Goal: Register for event/course

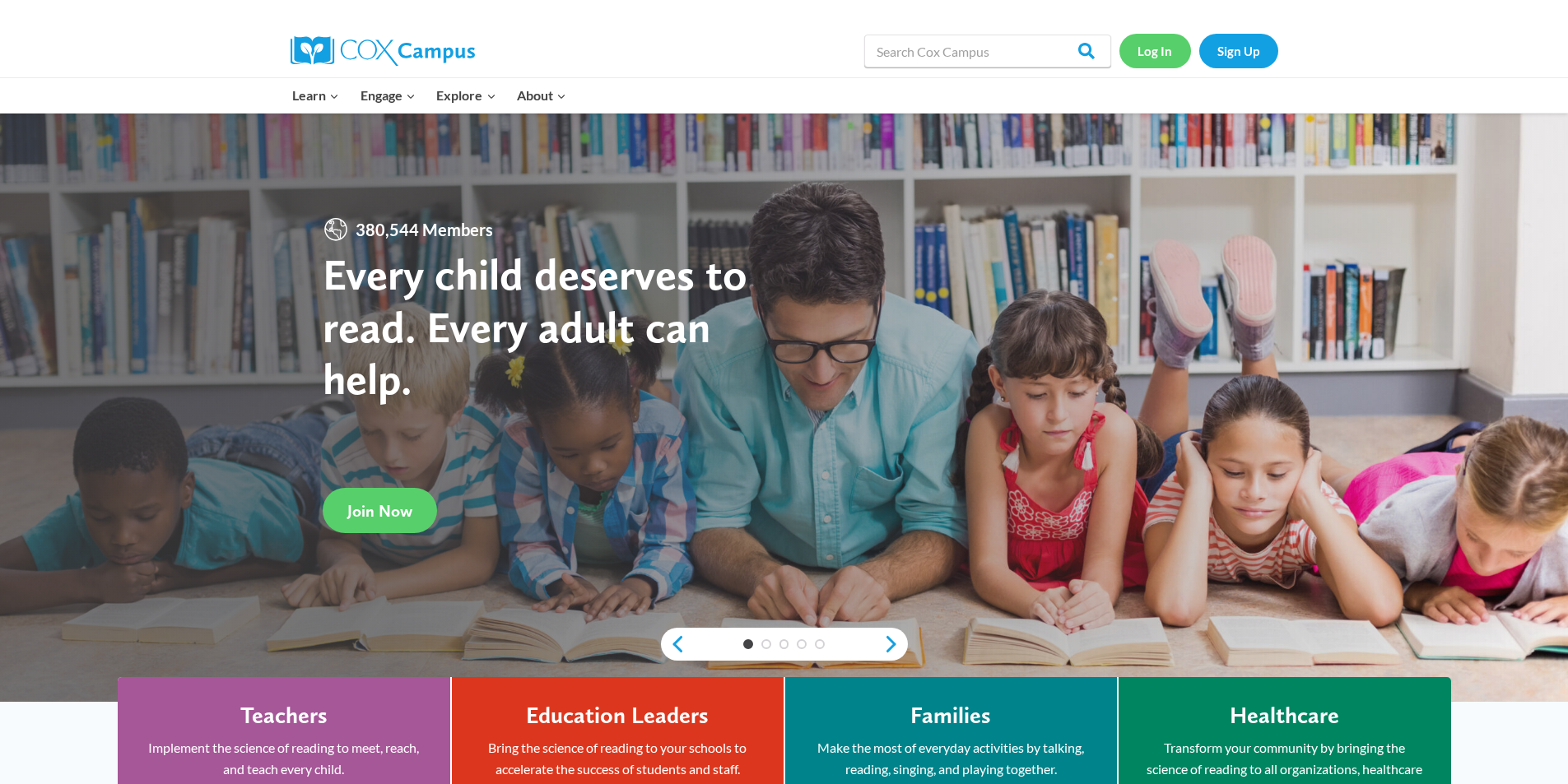
click at [1149, 54] on link "Log In" at bounding box center [1154, 50] width 71 height 34
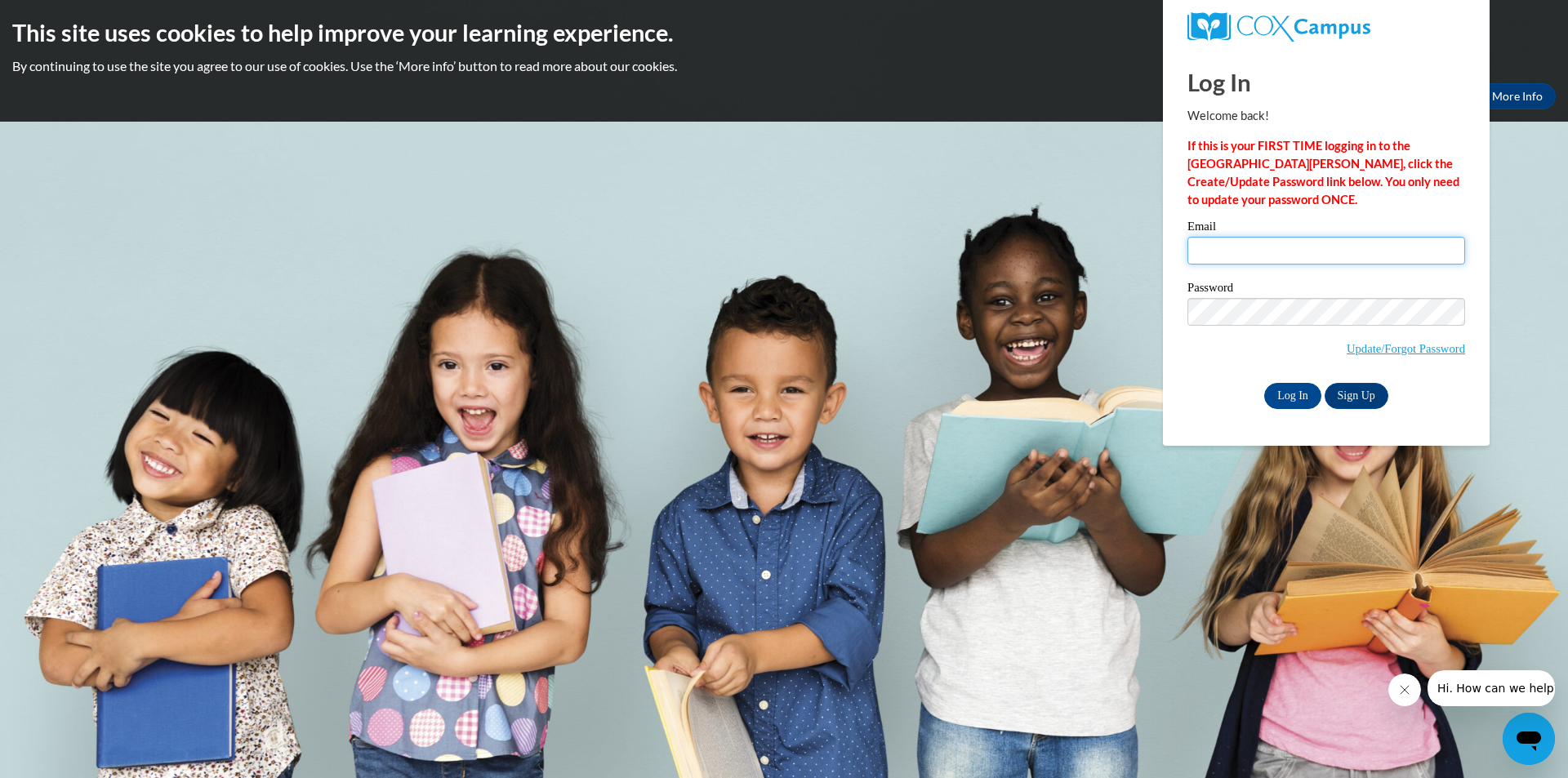
click at [1324, 248] on input "Email" at bounding box center [1327, 250] width 278 height 27
type input "dbooth94@yahoo.com"
click at [1299, 396] on input "Log In" at bounding box center [1293, 396] width 57 height 26
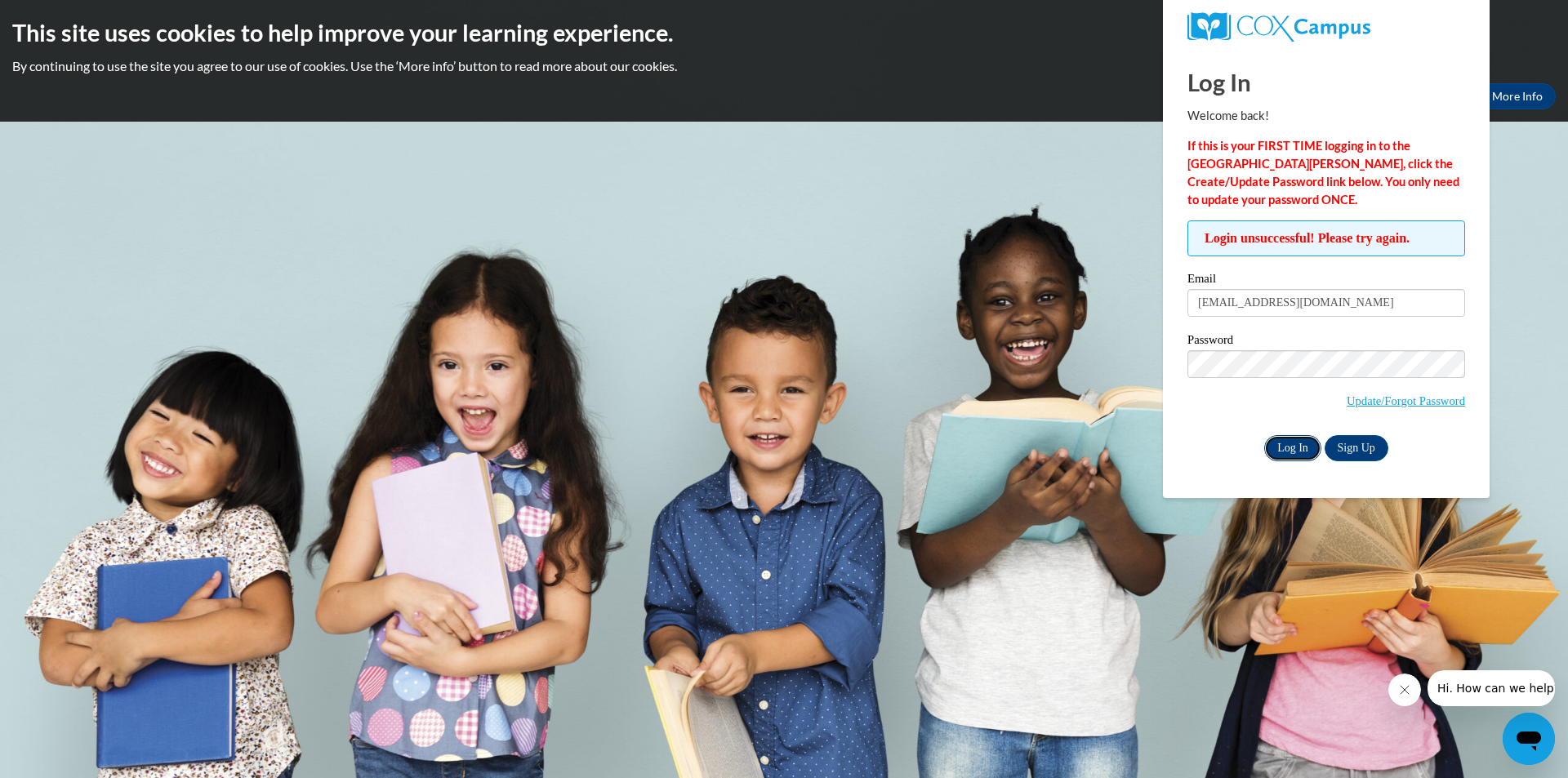
click at [1295, 456] on input "Log In" at bounding box center [1293, 448] width 57 height 26
click at [1265, 436] on input "Log In" at bounding box center [1293, 448] width 57 height 26
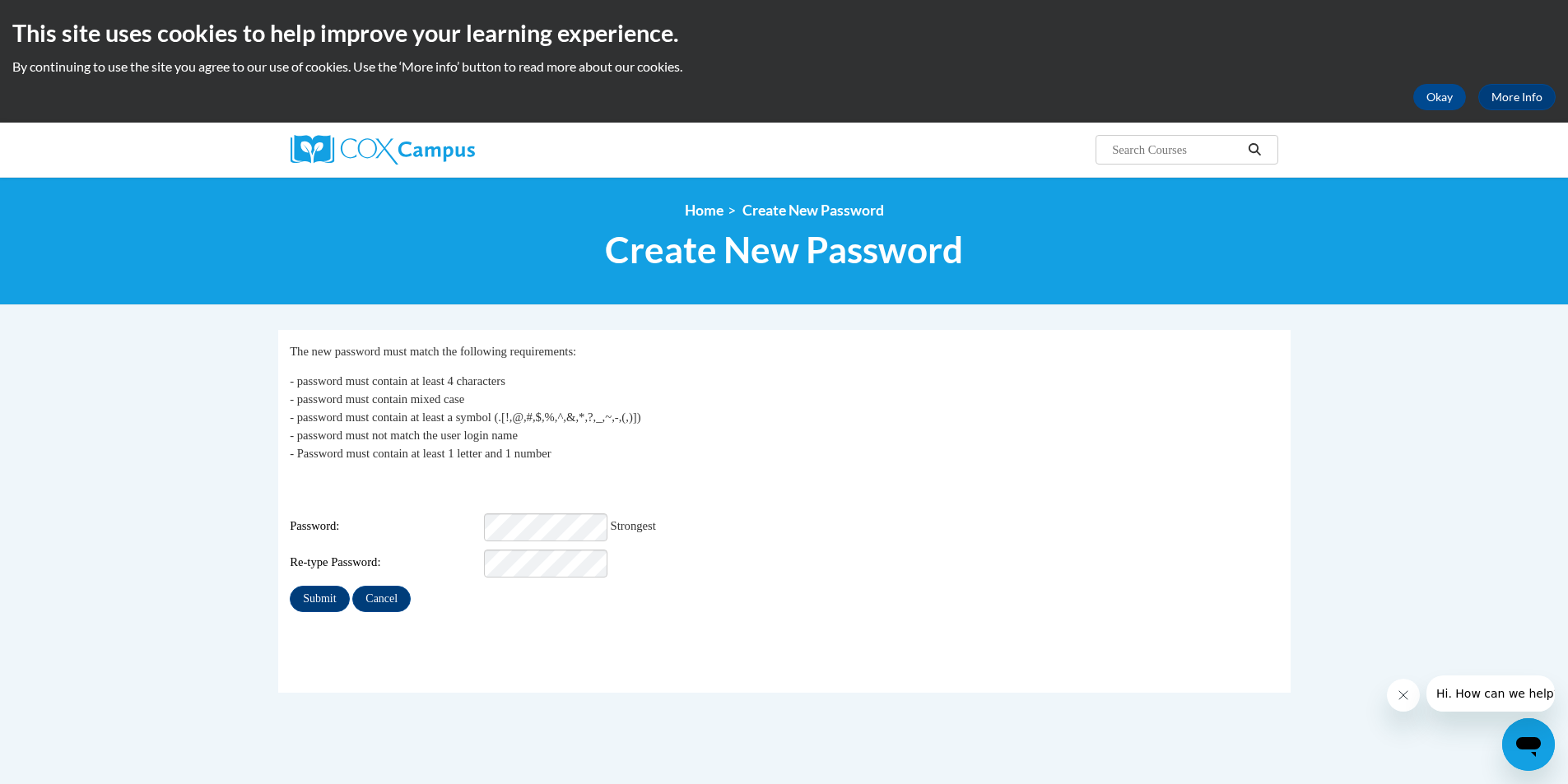
click at [610, 549] on div "Re-type Password:" at bounding box center [784, 563] width 988 height 28
click at [290, 586] on input "Submit" at bounding box center [319, 599] width 59 height 26
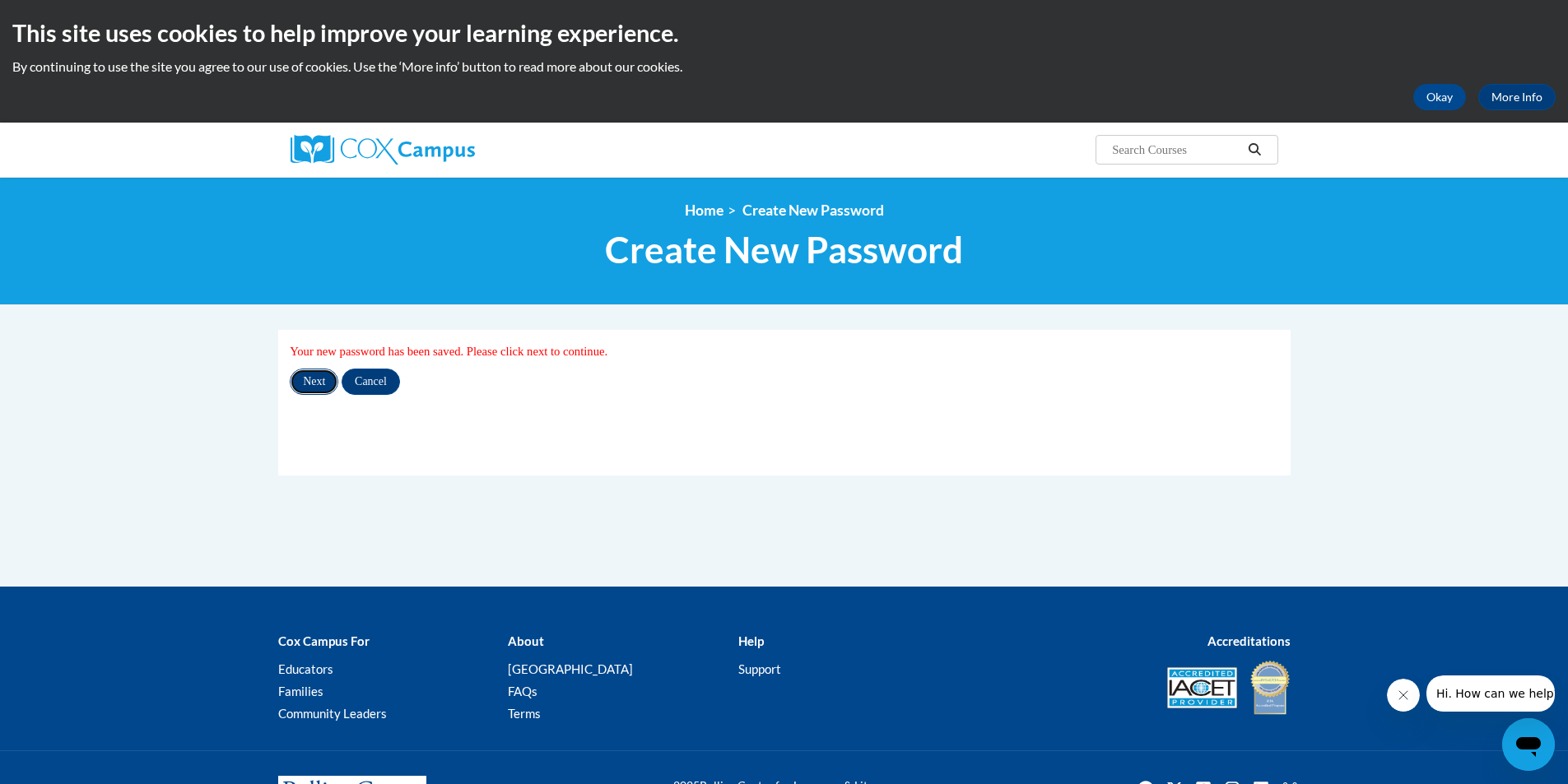
click at [297, 377] on input "Next" at bounding box center [314, 381] width 49 height 26
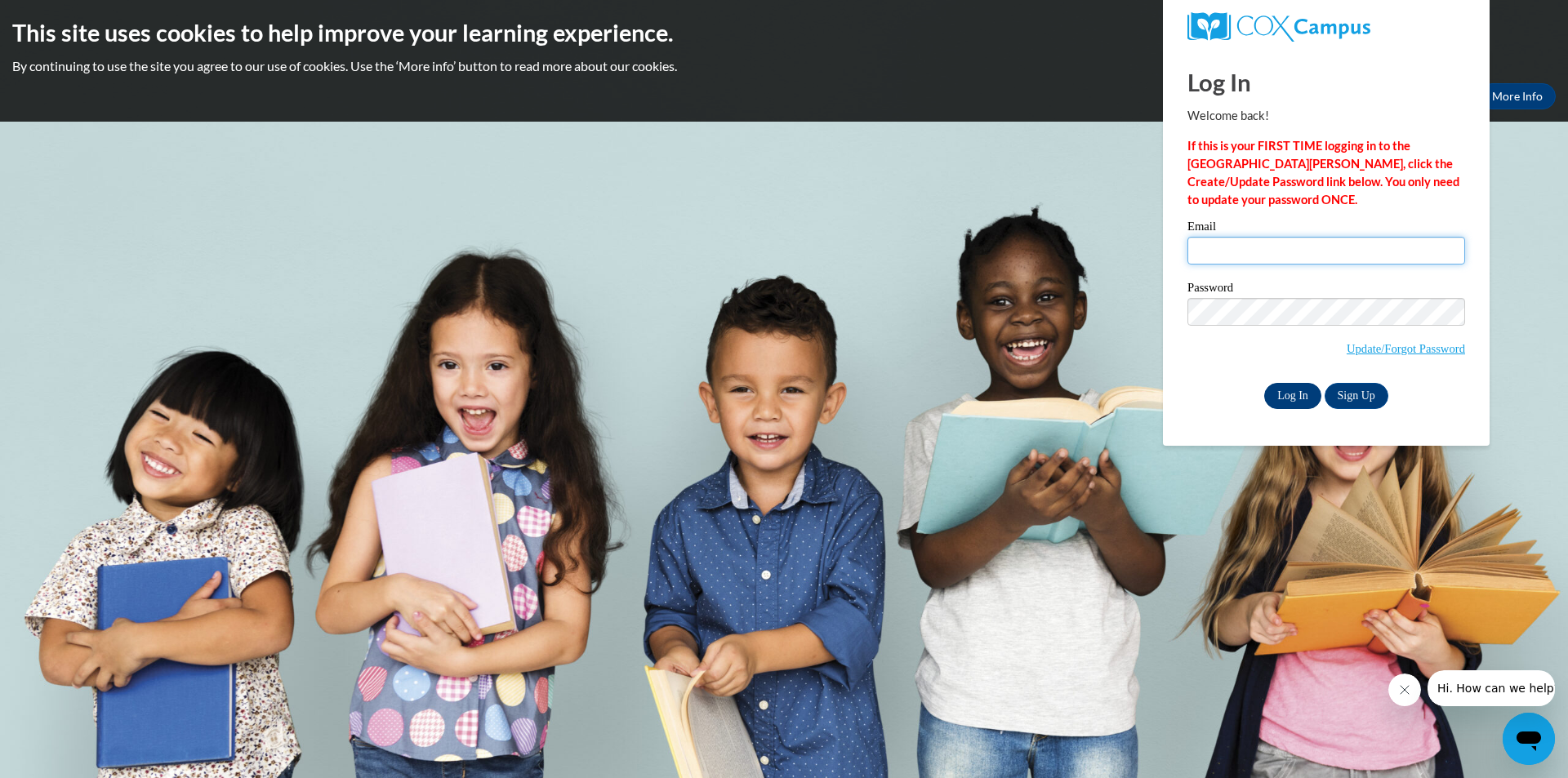
type input "[EMAIL_ADDRESS][DOMAIN_NAME]"
click at [1293, 392] on input "Log In" at bounding box center [1293, 396] width 57 height 26
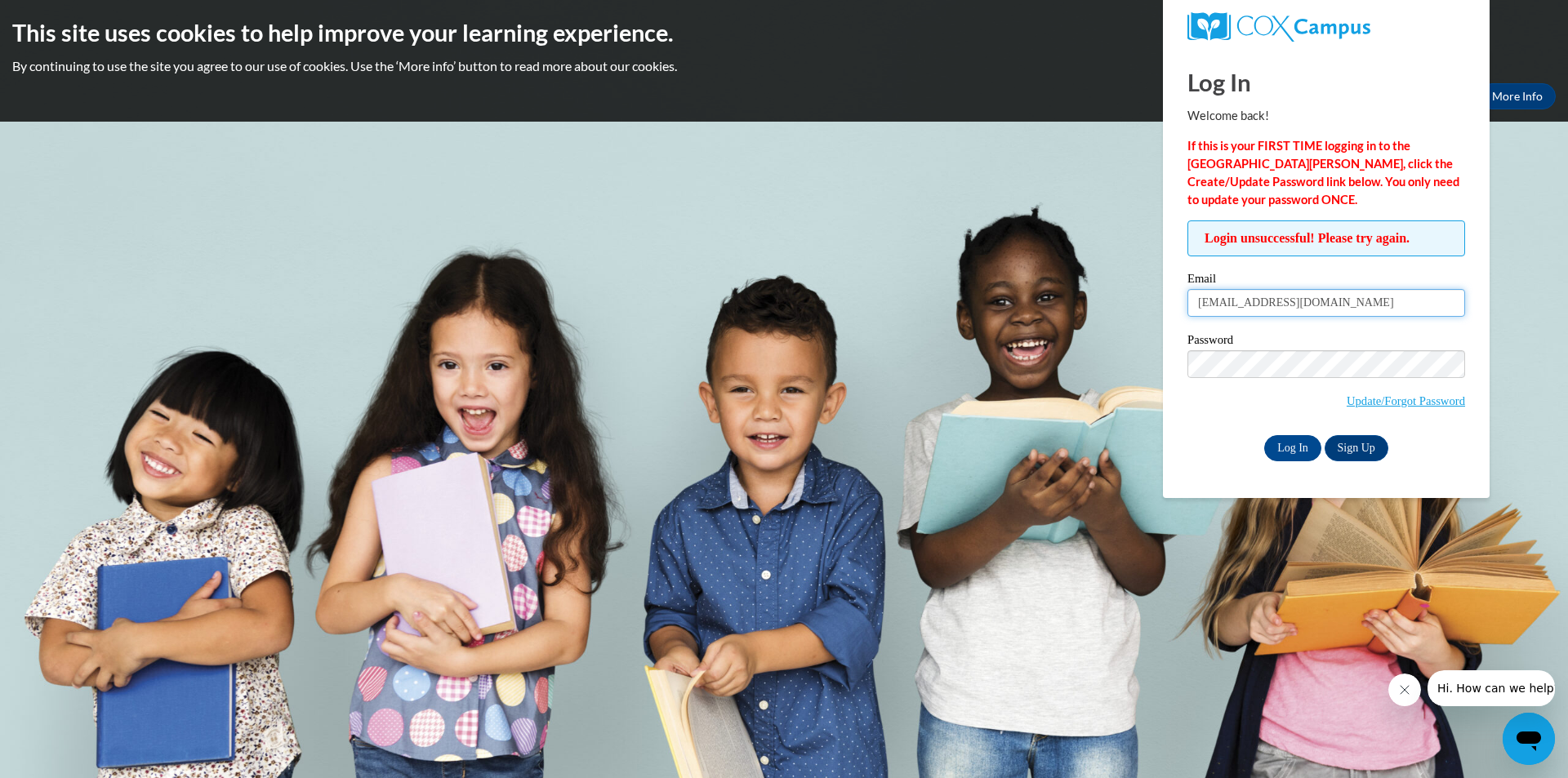
click at [1313, 312] on input "dbooth94@yahoo.com" at bounding box center [1327, 303] width 278 height 27
drag, startPoint x: 1318, startPoint y: 305, endPoint x: 974, endPoint y: 294, distance: 344.2
click at [974, 294] on body "This site uses cookies to help improve your learning experience. By continuing …" at bounding box center [784, 389] width 1568 height 778
type input "dhathorn@prvoinc.org"
click at [1029, 352] on body "This site uses cookies to help improve your learning experience. By continuing …" at bounding box center [784, 389] width 1568 height 778
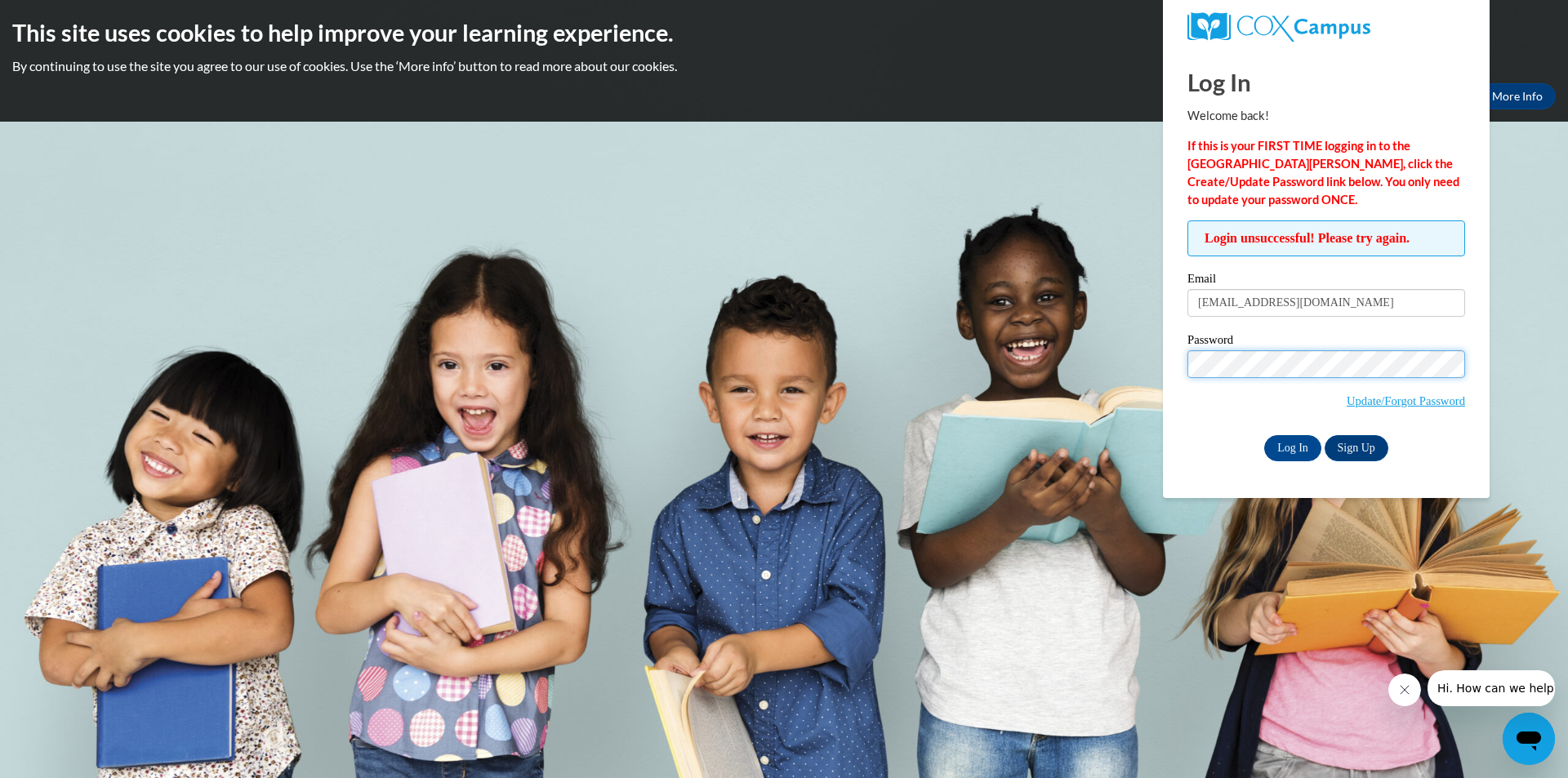
click at [1265, 436] on input "Log In" at bounding box center [1293, 448] width 57 height 26
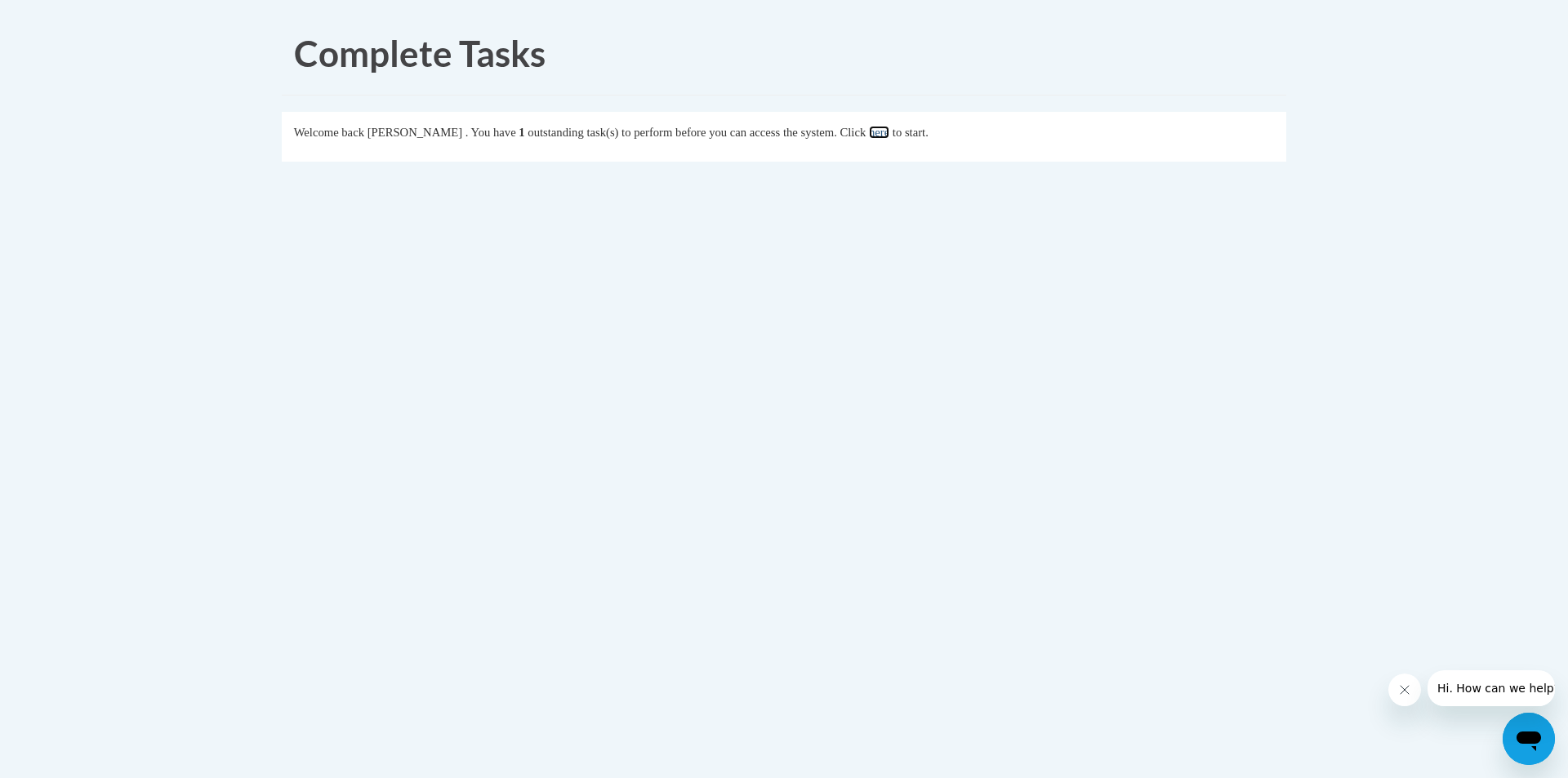
click at [890, 135] on link "here" at bounding box center [879, 132] width 21 height 13
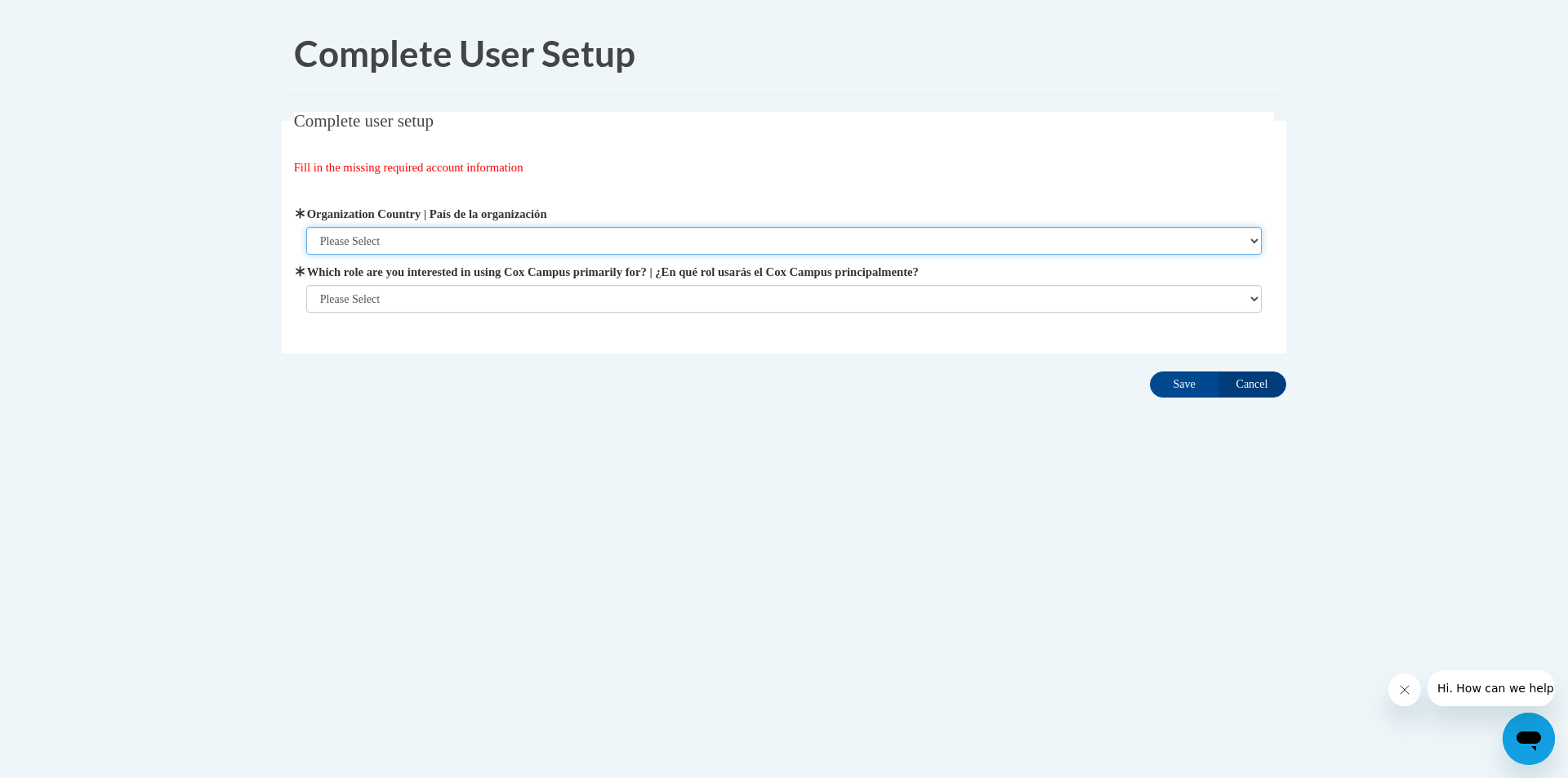
click at [429, 239] on select "Please Select [GEOGRAPHIC_DATA] | [GEOGRAPHIC_DATA] Outside of [GEOGRAPHIC_DATA…" at bounding box center [784, 240] width 956 height 27
select select "ad49bcad-a171-4b2e-b99c-48b446064914"
click at [306, 227] on select "Please Select [GEOGRAPHIC_DATA] | [GEOGRAPHIC_DATA] Outside of [GEOGRAPHIC_DATA…" at bounding box center [784, 240] width 956 height 27
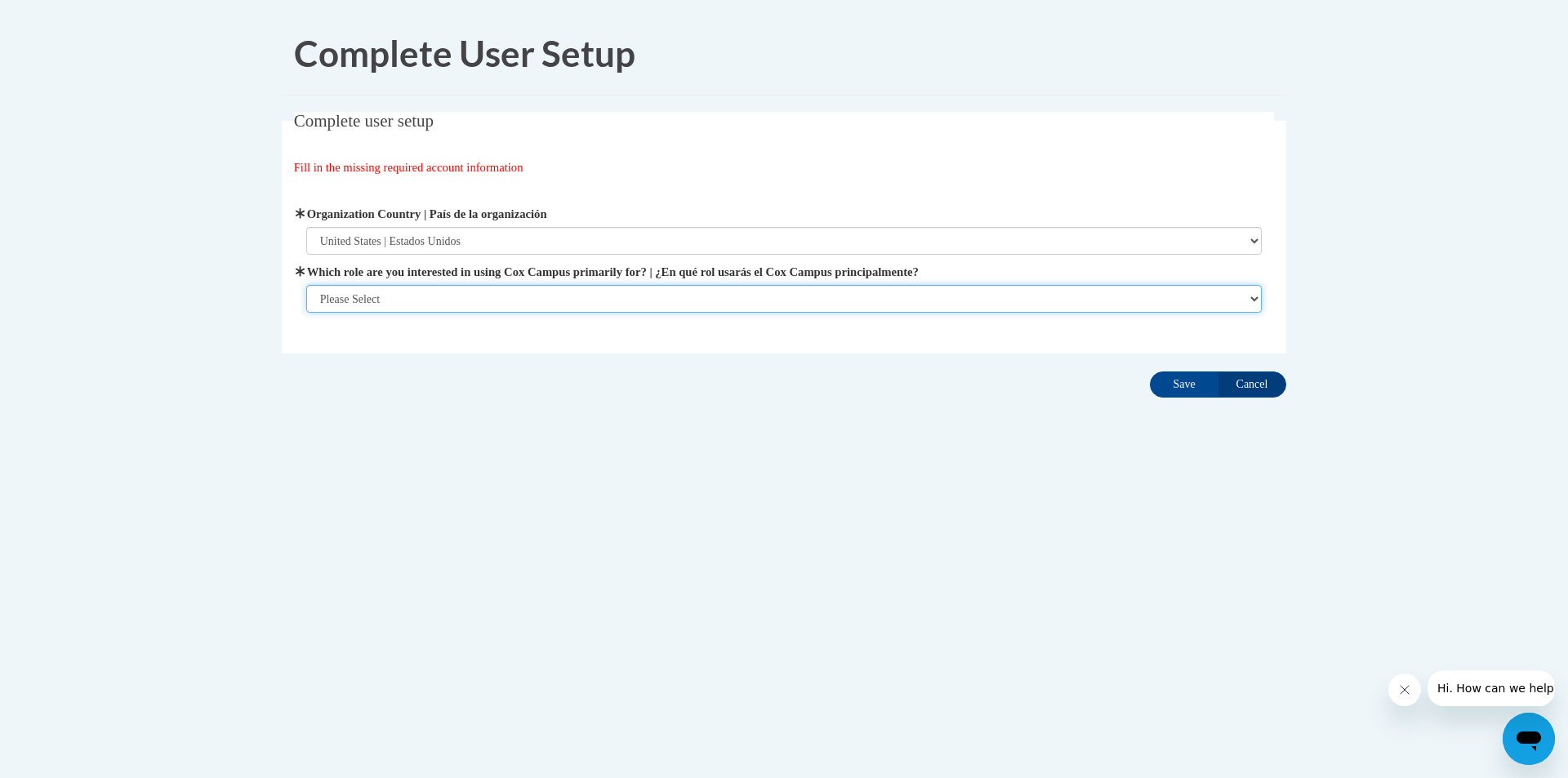
click at [441, 298] on select "Please Select College/University | Colegio/Universidad Community/Nonprofit Part…" at bounding box center [784, 298] width 956 height 27
select select "fbf2d438-af2f-41f8-98f1-81c410e29de3"
click at [306, 313] on select "Please Select College/University | Colegio/Universidad Community/Nonprofit Part…" at bounding box center [784, 298] width 956 height 27
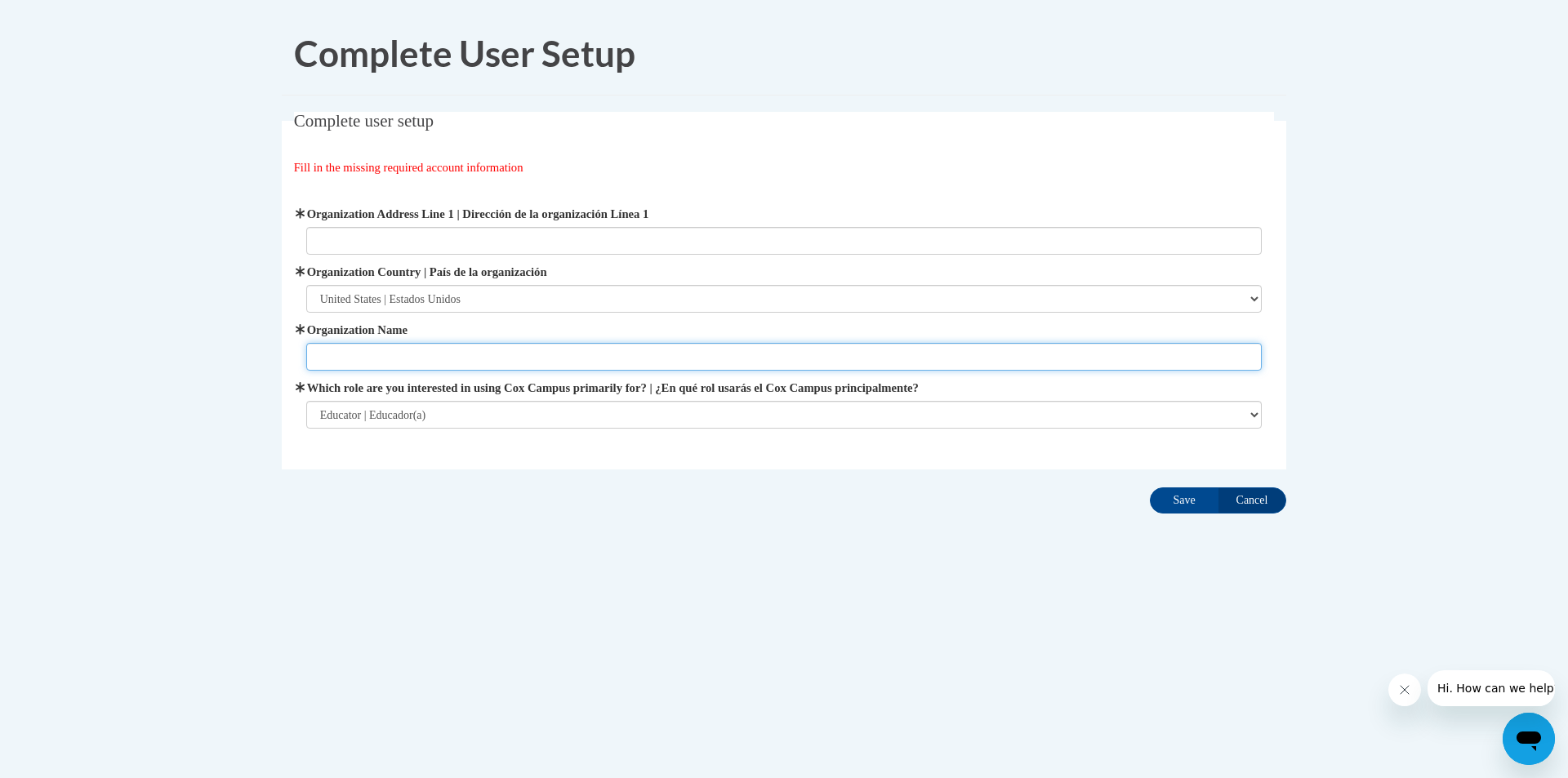
click at [449, 353] on input "Organization Name" at bounding box center [784, 357] width 956 height 27
type input "Pearl River Valley Opportunity"
click at [1185, 506] on input "Save" at bounding box center [1184, 500] width 69 height 26
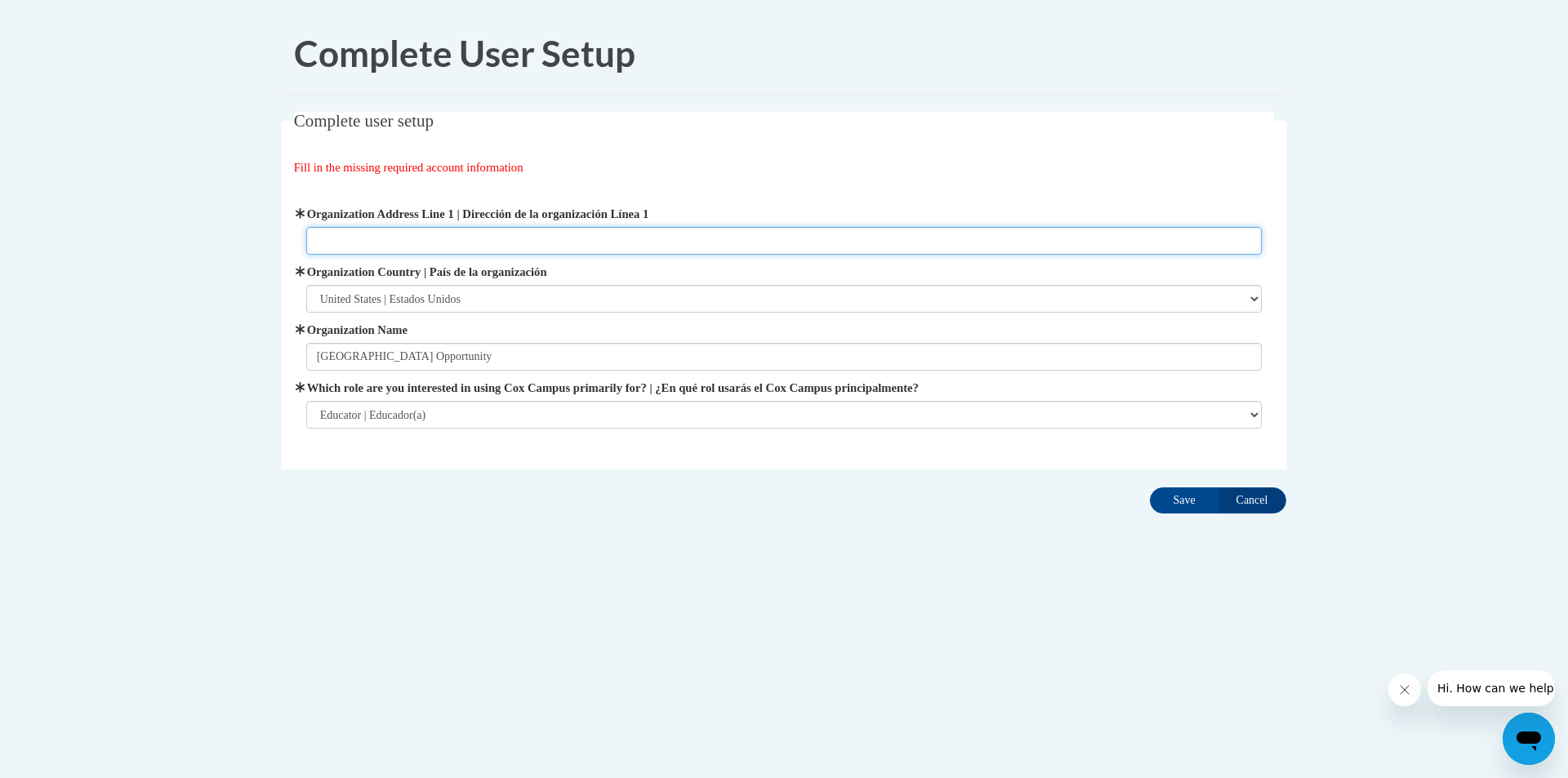
click at [476, 235] on input "Organization Address Line 1 | Dirección de la organización Línea 1" at bounding box center [784, 240] width 956 height 27
type input "201 W Central Ave Petal,MS39465"
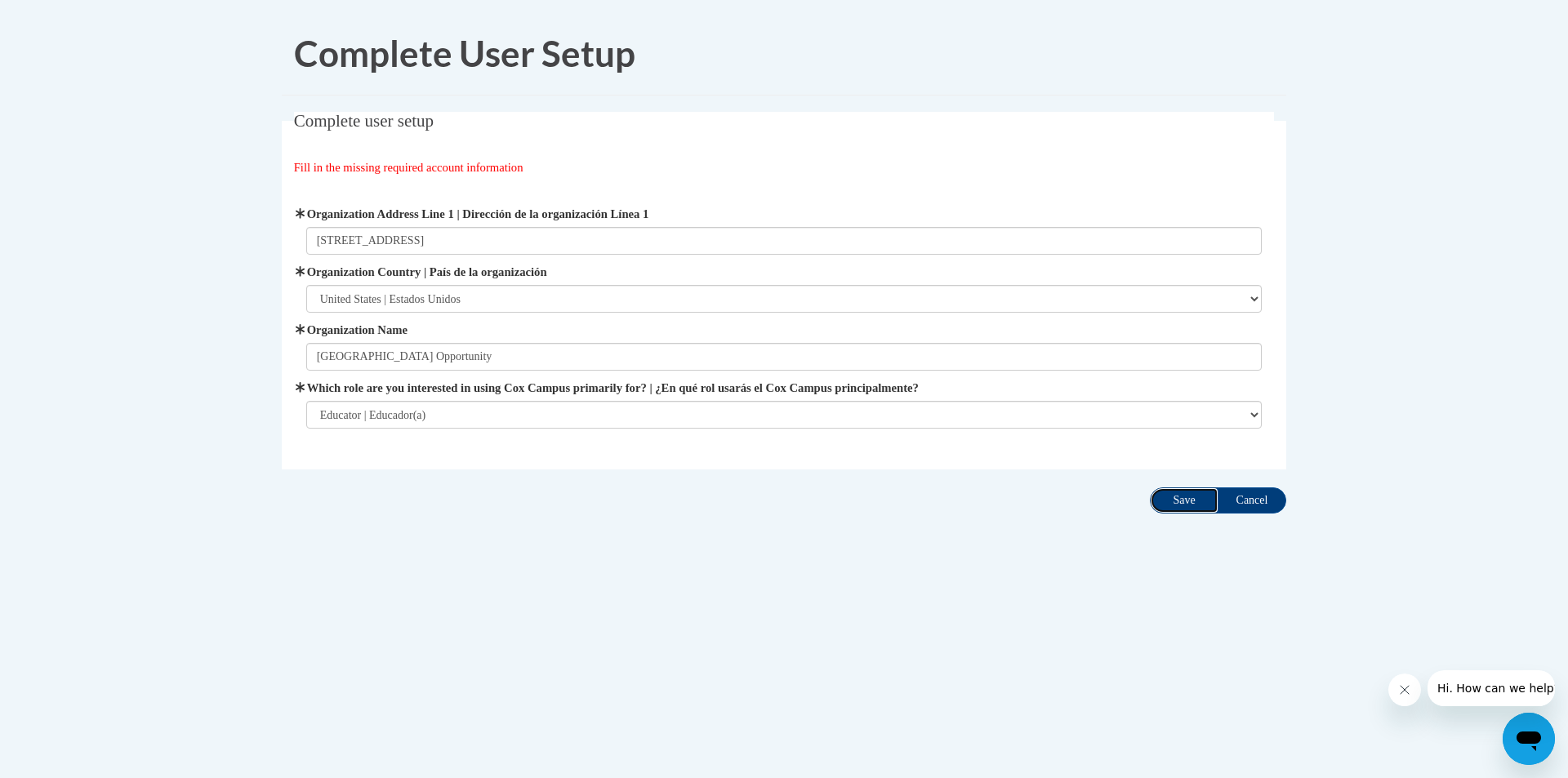
click at [1186, 502] on input "Save" at bounding box center [1184, 500] width 69 height 26
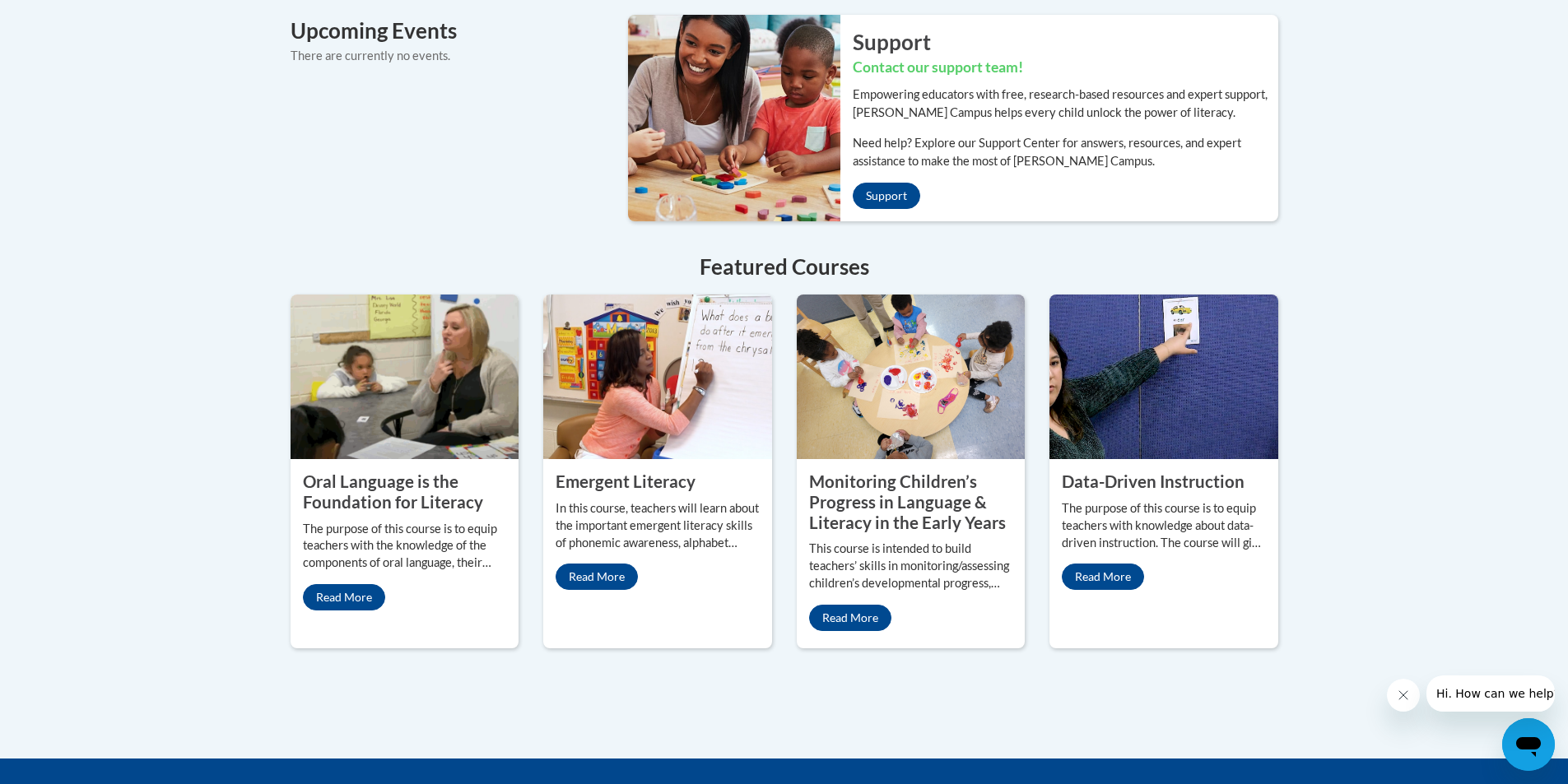
scroll to position [1317, 0]
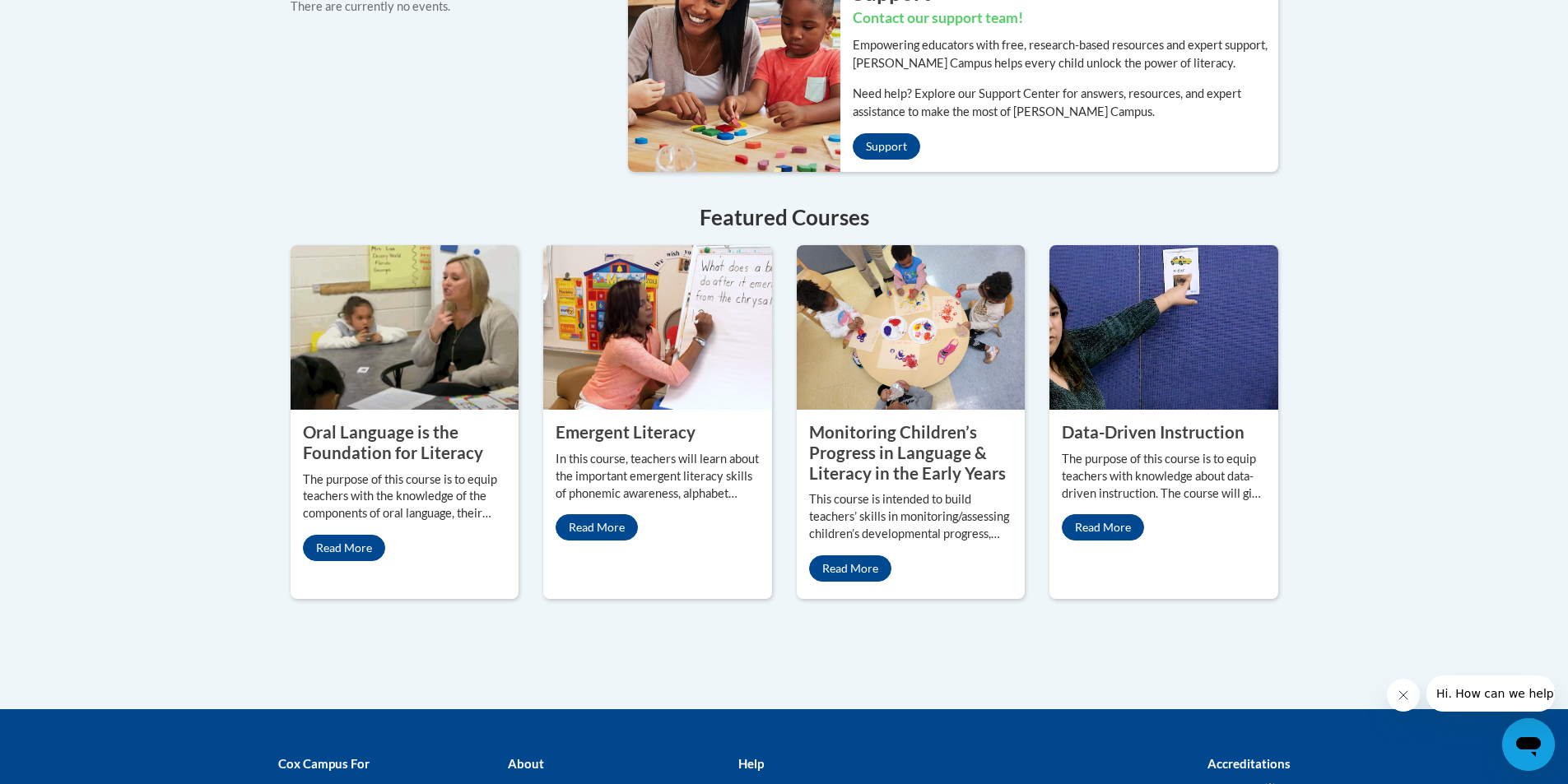
click at [625, 422] on property "Emergent Literacy" at bounding box center [625, 432] width 140 height 20
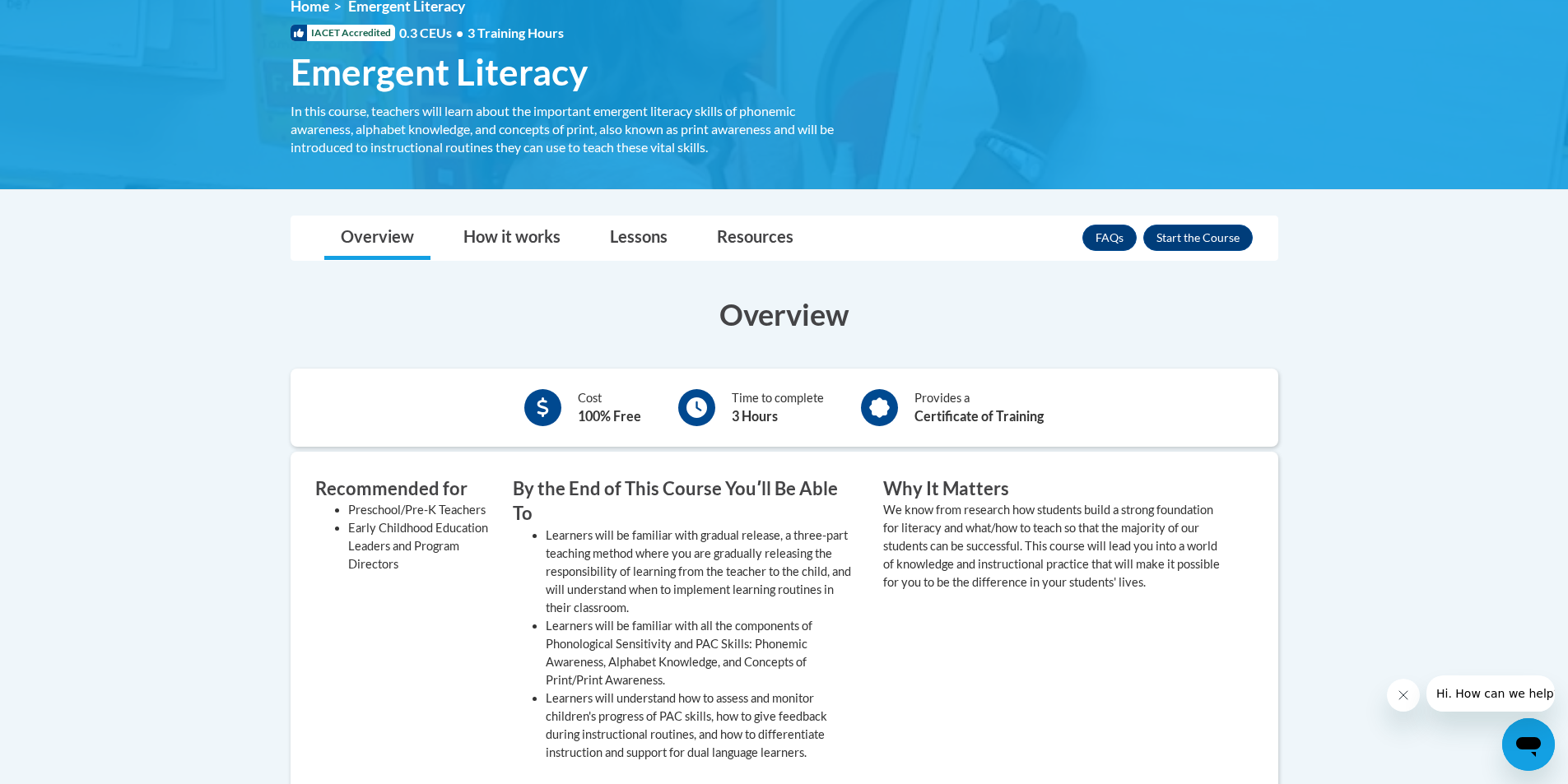
scroll to position [160, 0]
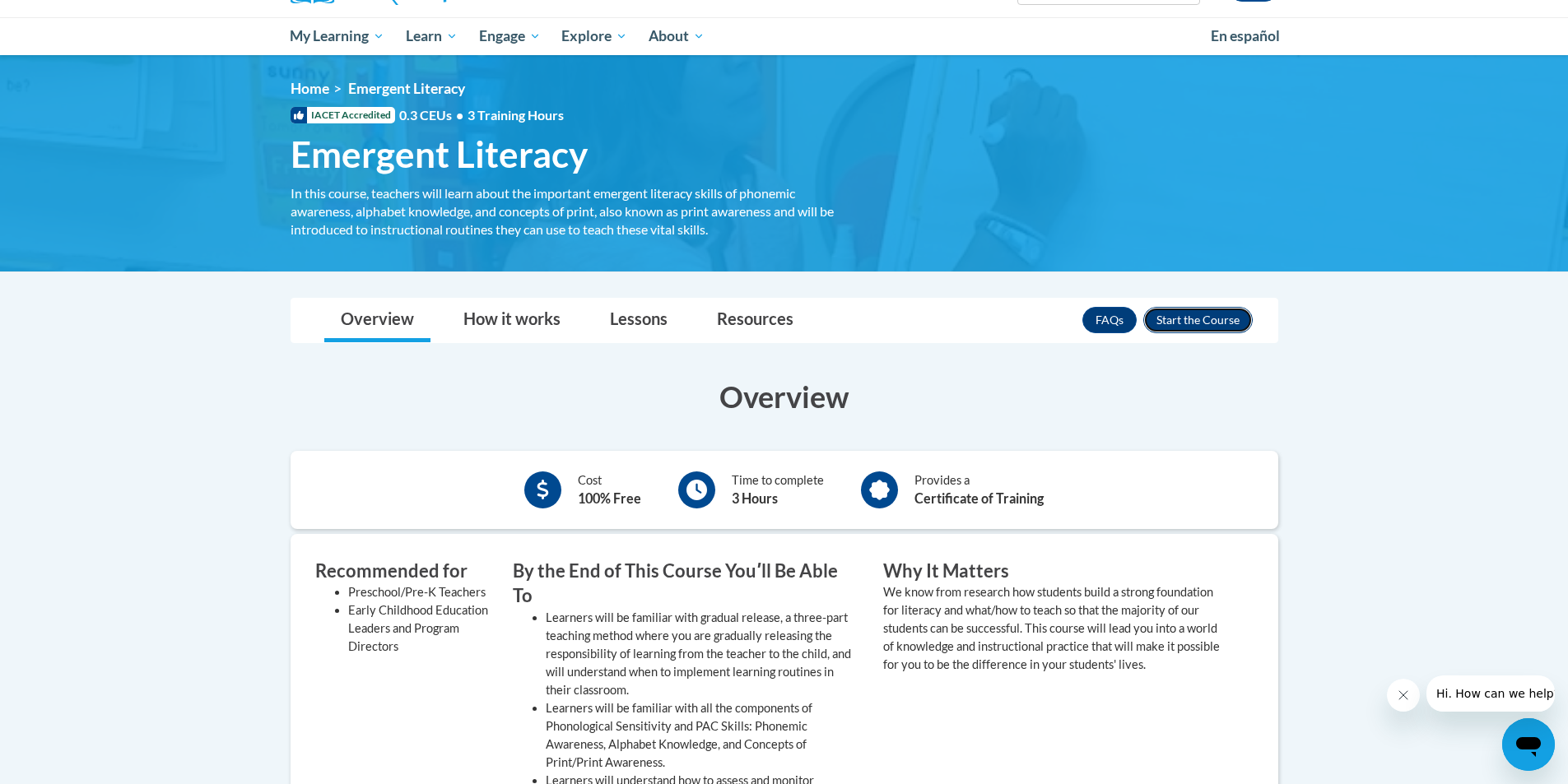
click at [1193, 322] on button "Enroll" at bounding box center [1198, 319] width 110 height 26
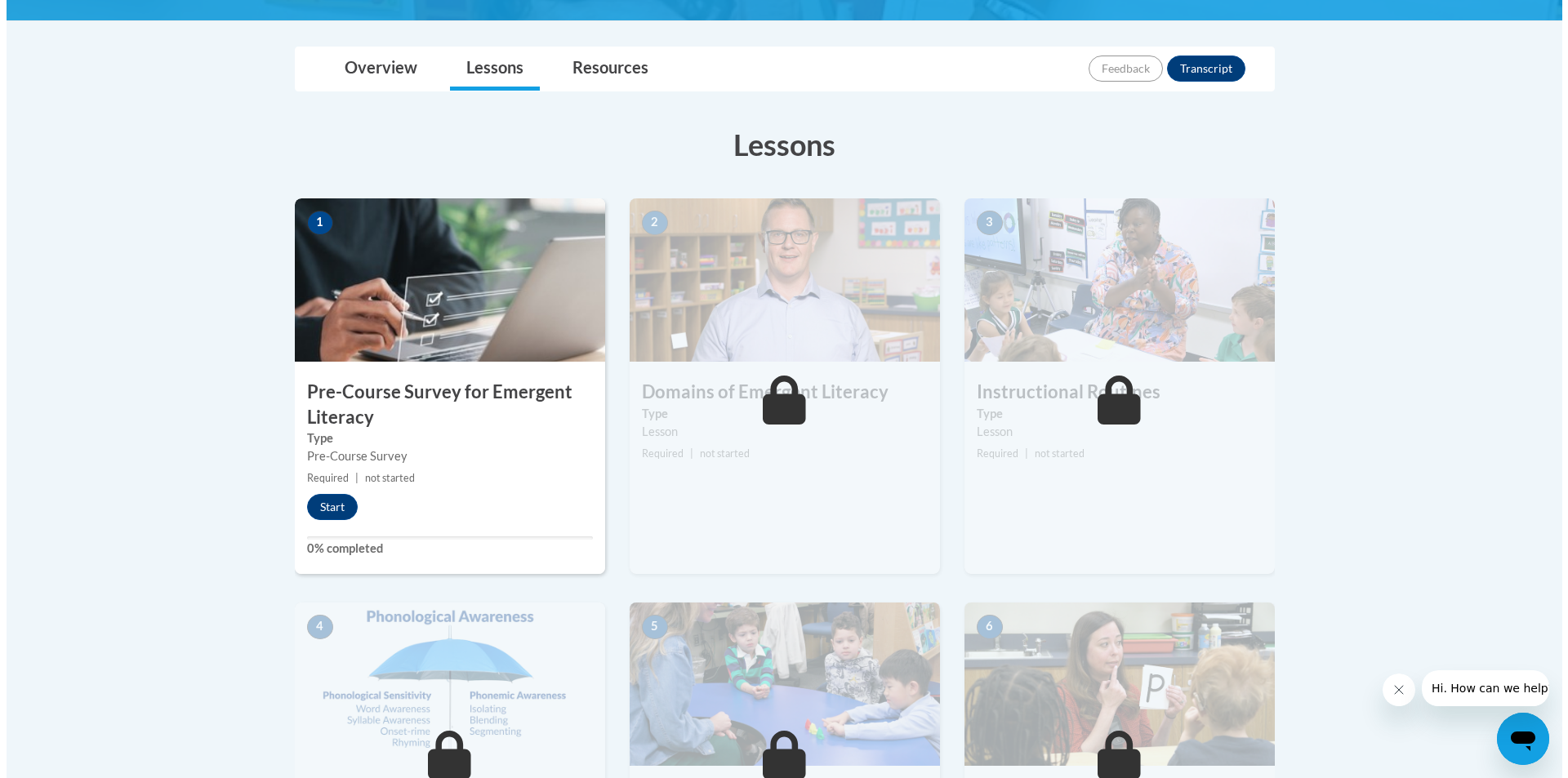
scroll to position [327, 0]
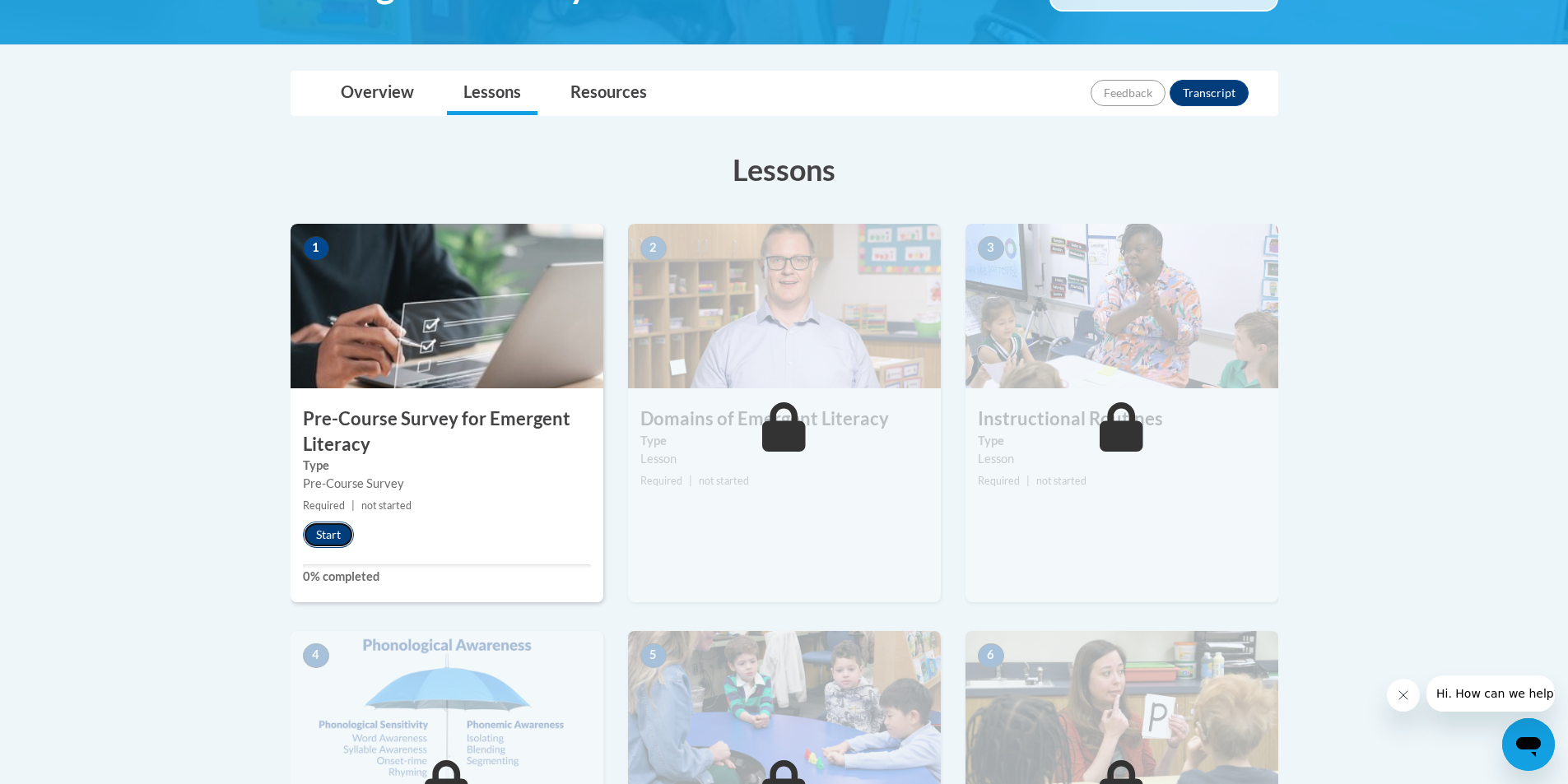
click at [320, 534] on button "Start" at bounding box center [328, 534] width 51 height 26
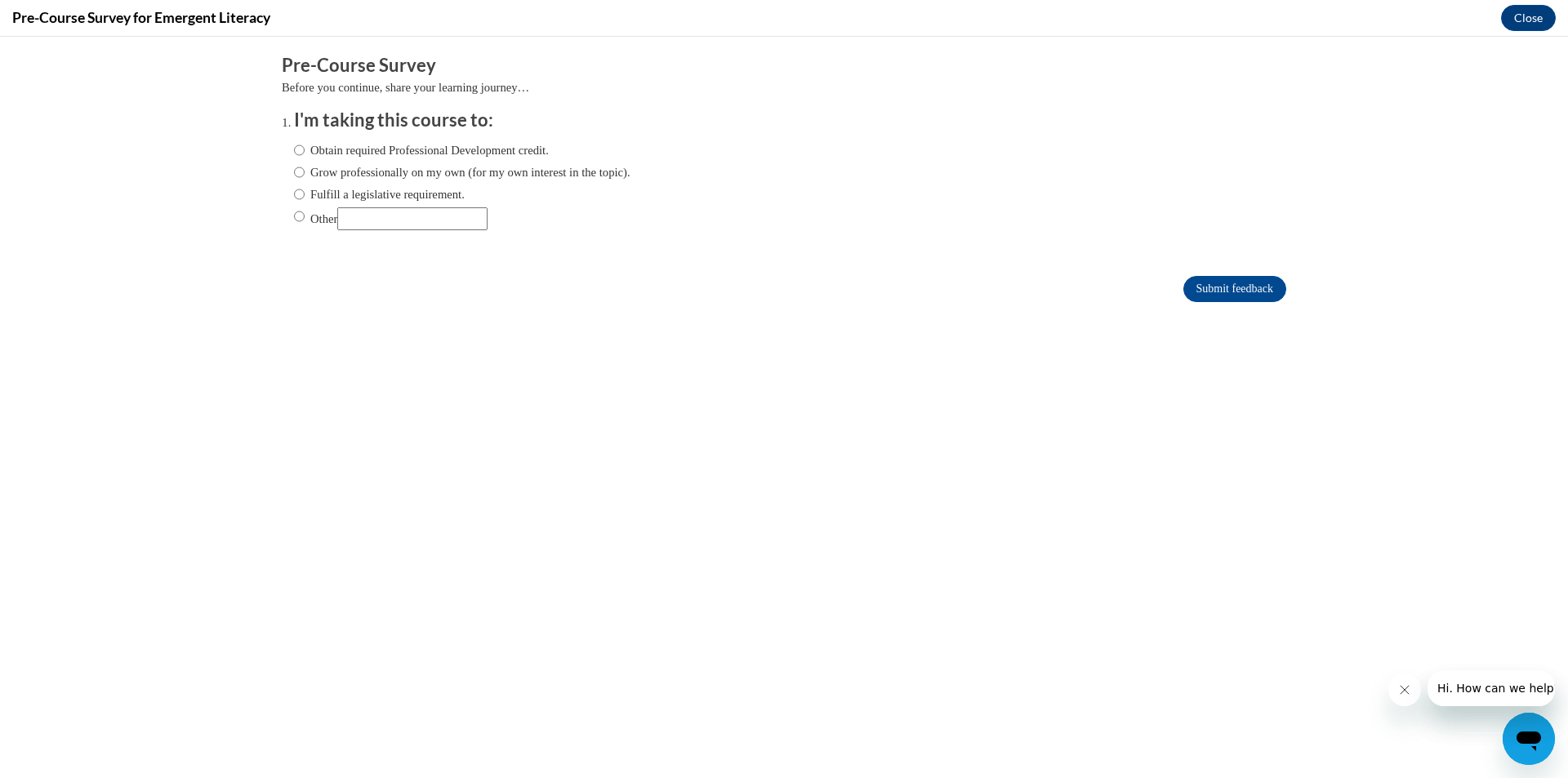
scroll to position [0, 0]
click at [324, 159] on label "Obtain required Professional Development credit." at bounding box center [422, 150] width 255 height 18
click at [304, 159] on input "Obtain required Professional Development credit." at bounding box center [299, 150] width 11 height 18
radio input "true"
click at [323, 179] on label "Grow professionally on my own (for my own interest in the topic)." at bounding box center [462, 172] width 337 height 18
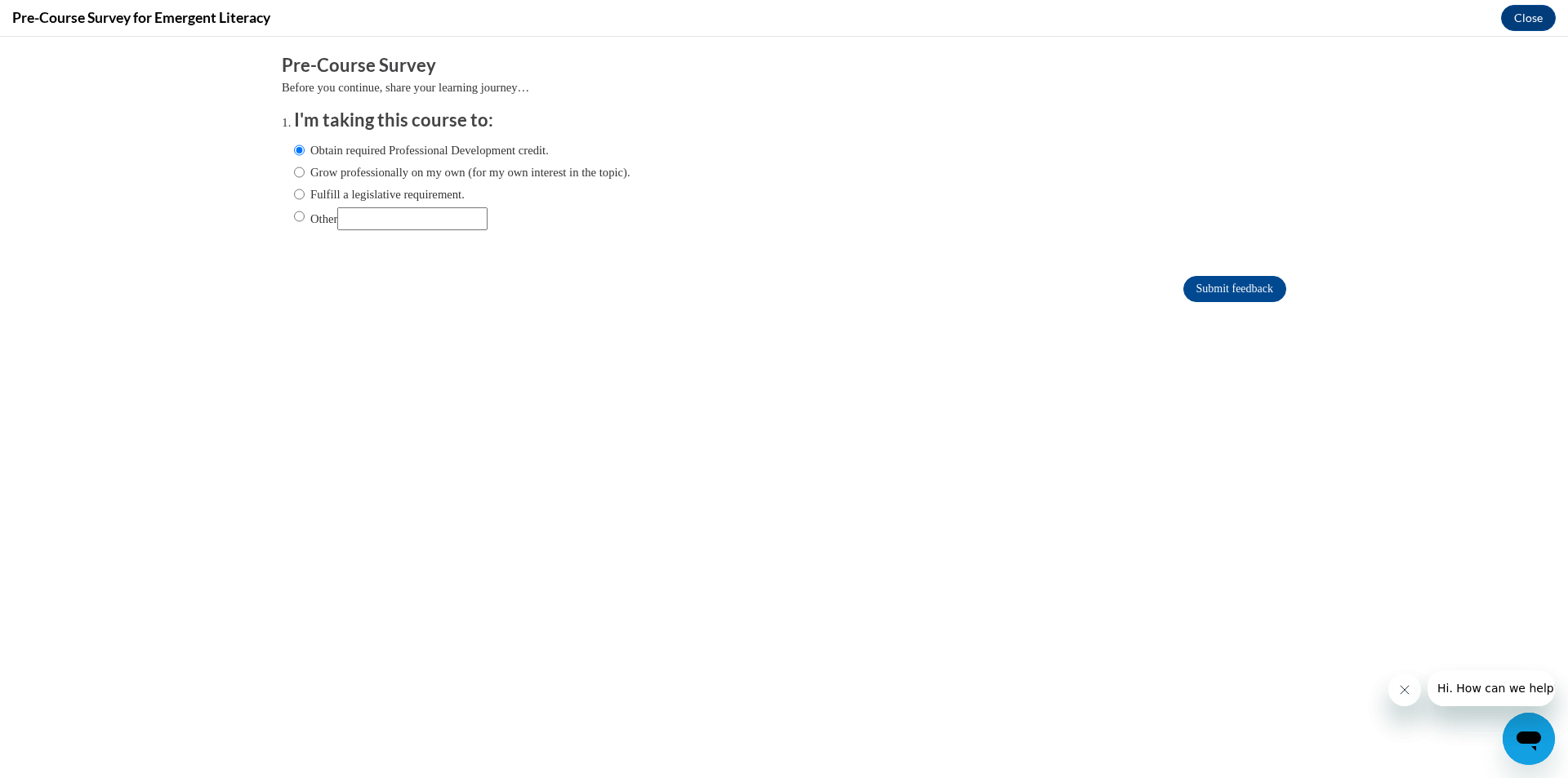
click at [304, 179] on input "Grow professionally on my own (for my own interest in the topic)." at bounding box center [299, 172] width 11 height 18
radio input "true"
click at [329, 149] on label "Obtain required Professional Development credit." at bounding box center [422, 150] width 255 height 18
click at [304, 149] on input "Obtain required Professional Development credit." at bounding box center [299, 150] width 11 height 18
radio input "true"
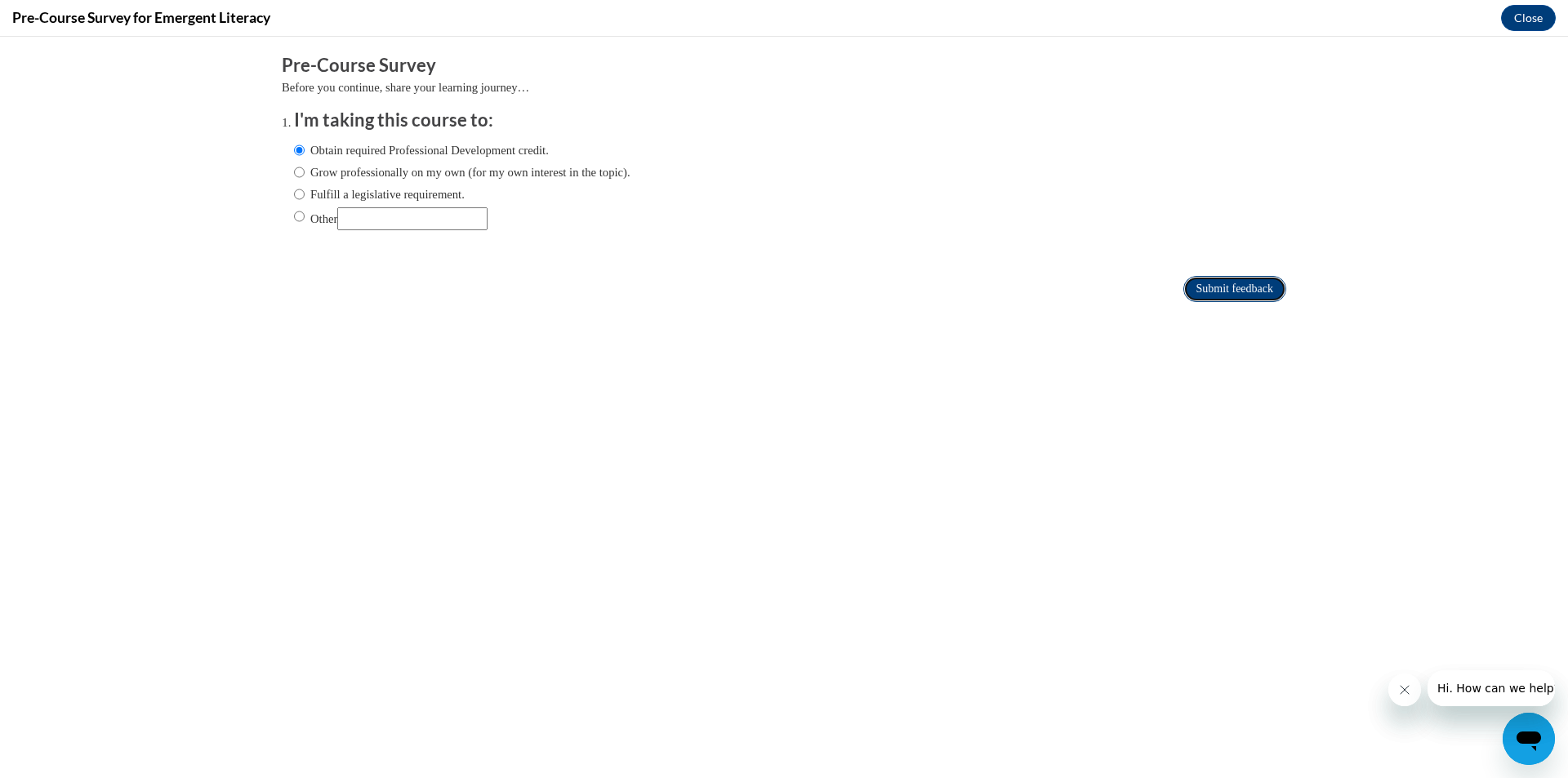
click at [1195, 280] on input "Submit feedback" at bounding box center [1235, 288] width 103 height 26
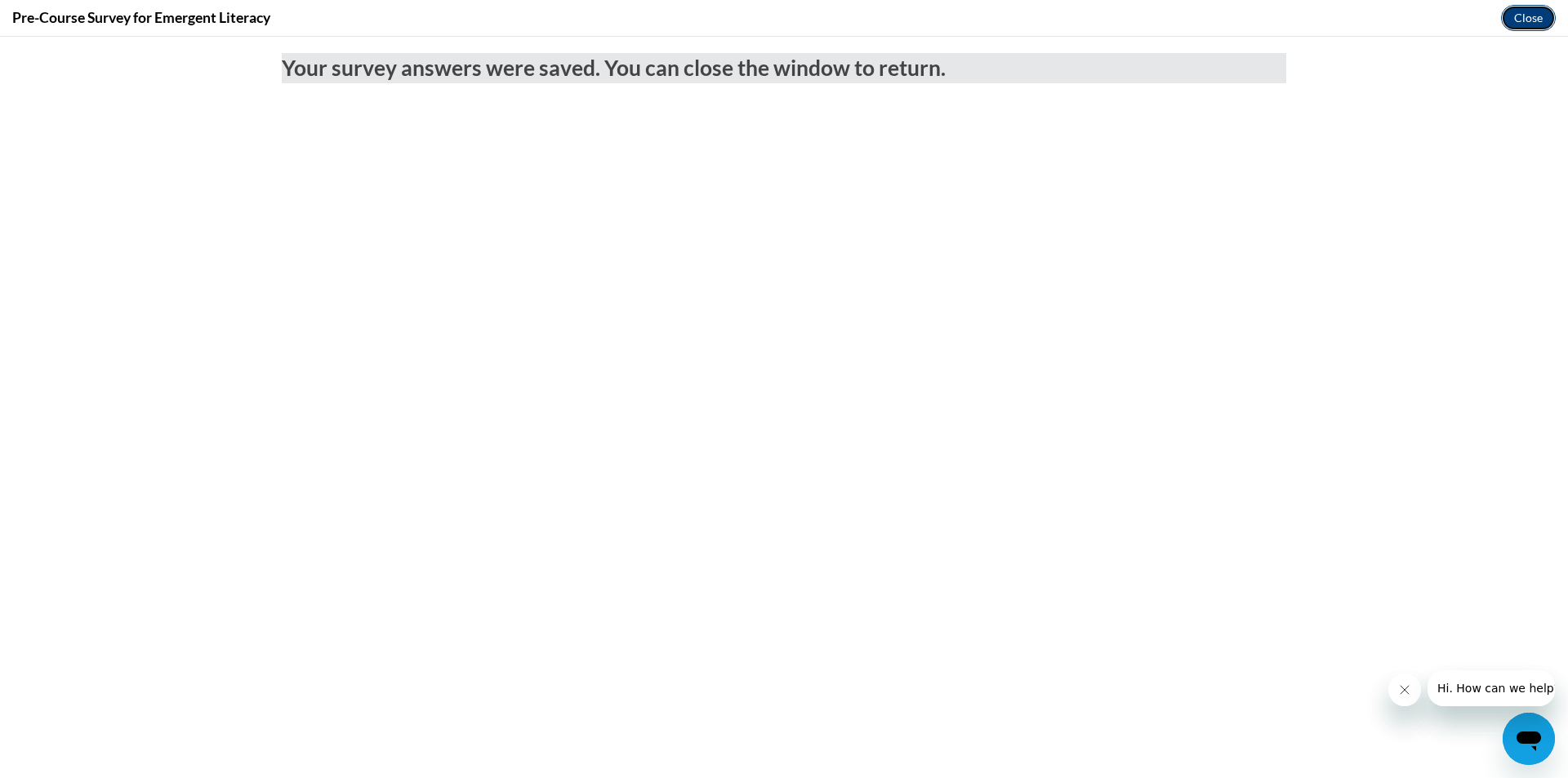
click at [1546, 14] on button "Close" at bounding box center [1529, 17] width 55 height 26
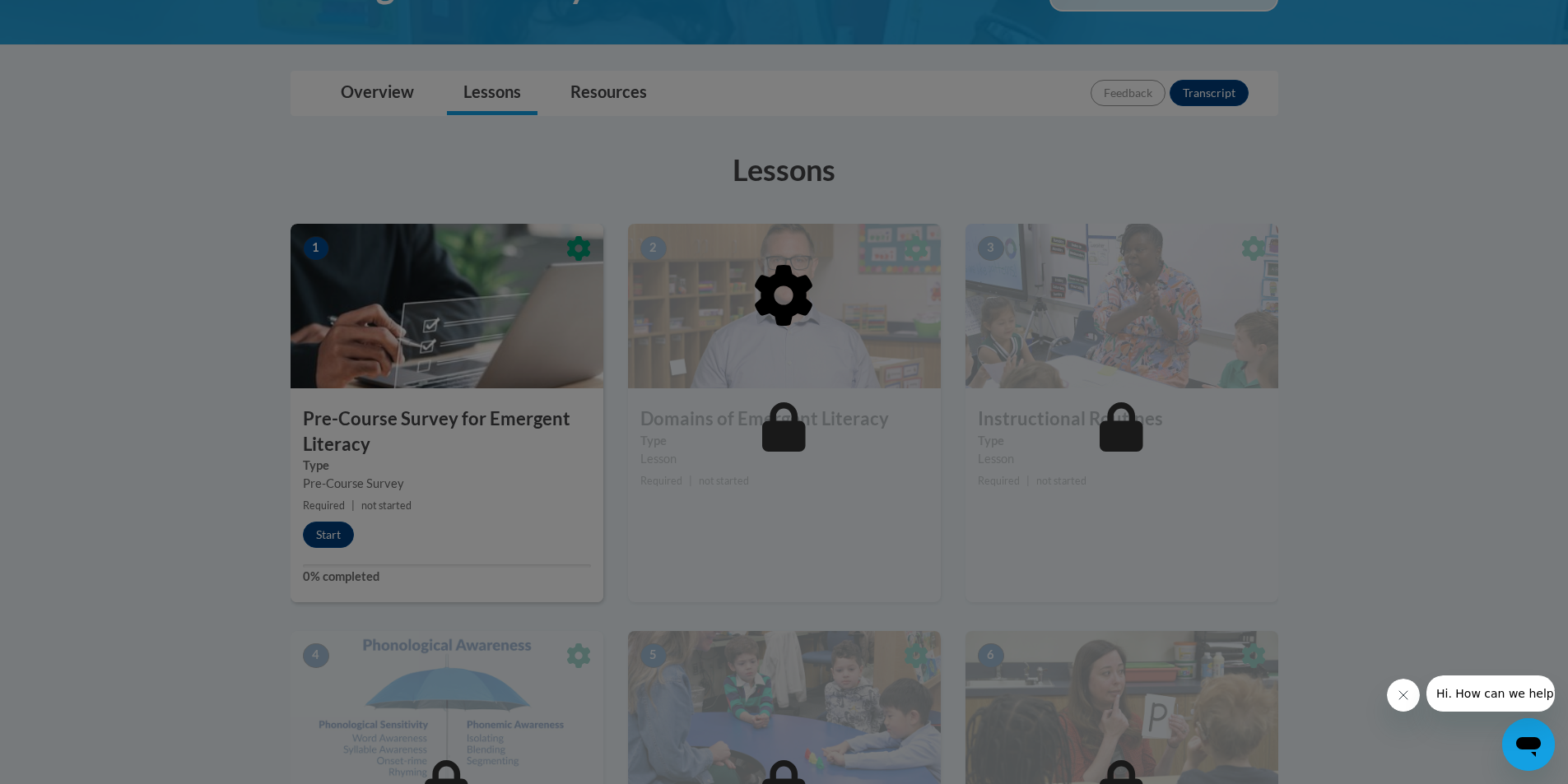
click at [324, 535] on div at bounding box center [784, 379] width 988 height 312
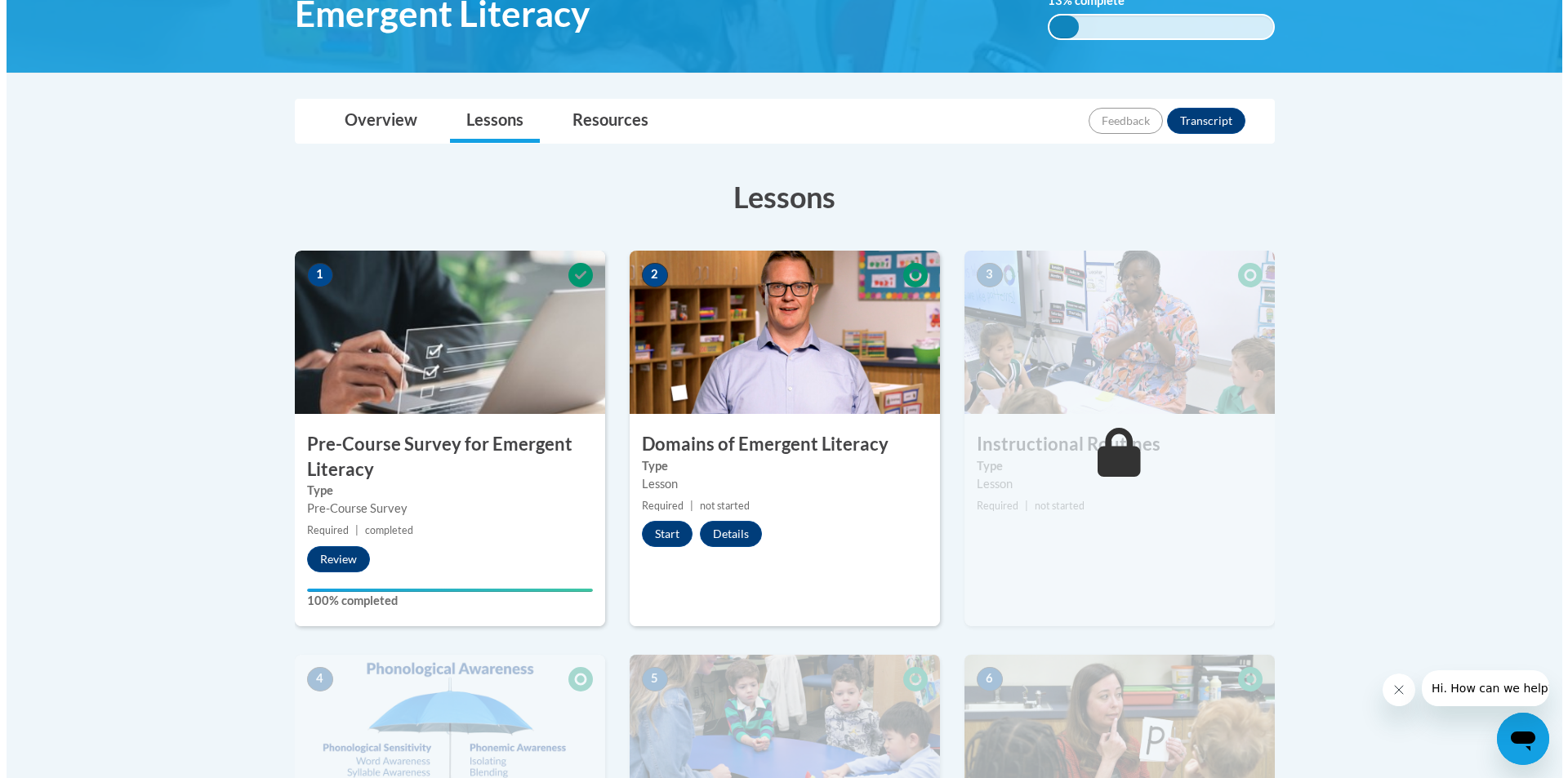
scroll to position [327, 0]
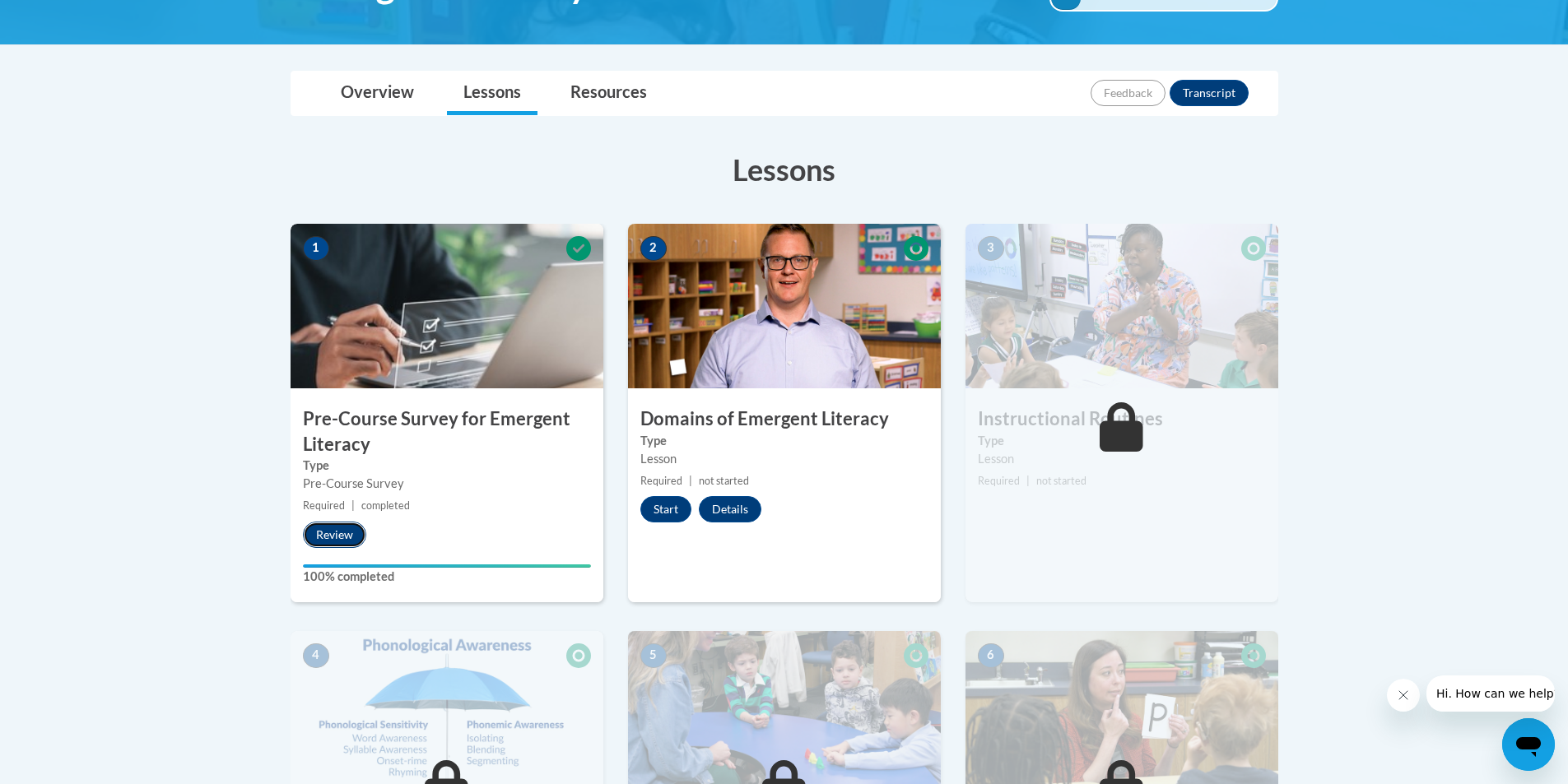
click at [337, 538] on button "Review" at bounding box center [335, 534] width 64 height 26
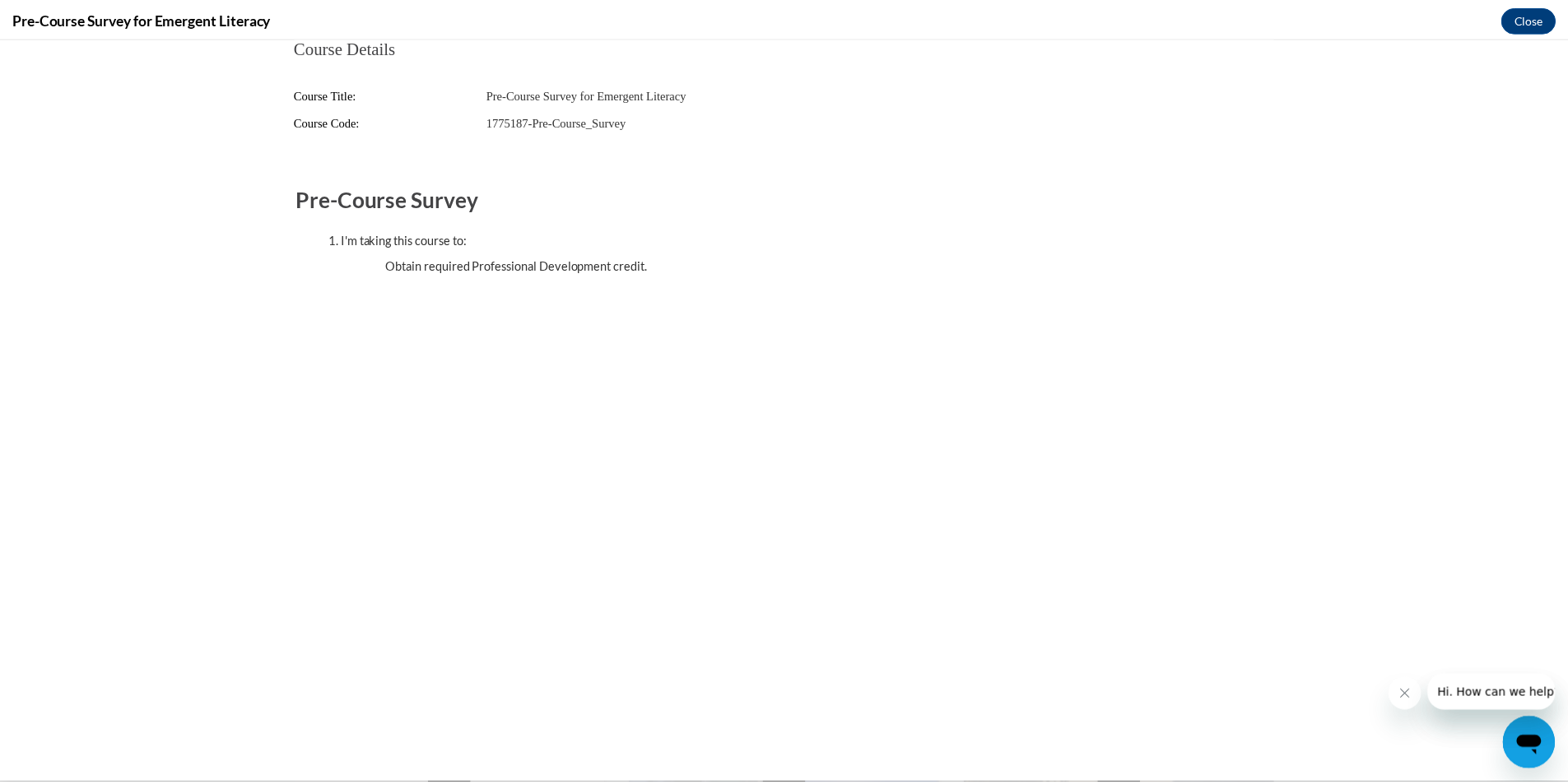
scroll to position [0, 0]
click at [1542, 18] on button "Close" at bounding box center [1540, 18] width 55 height 26
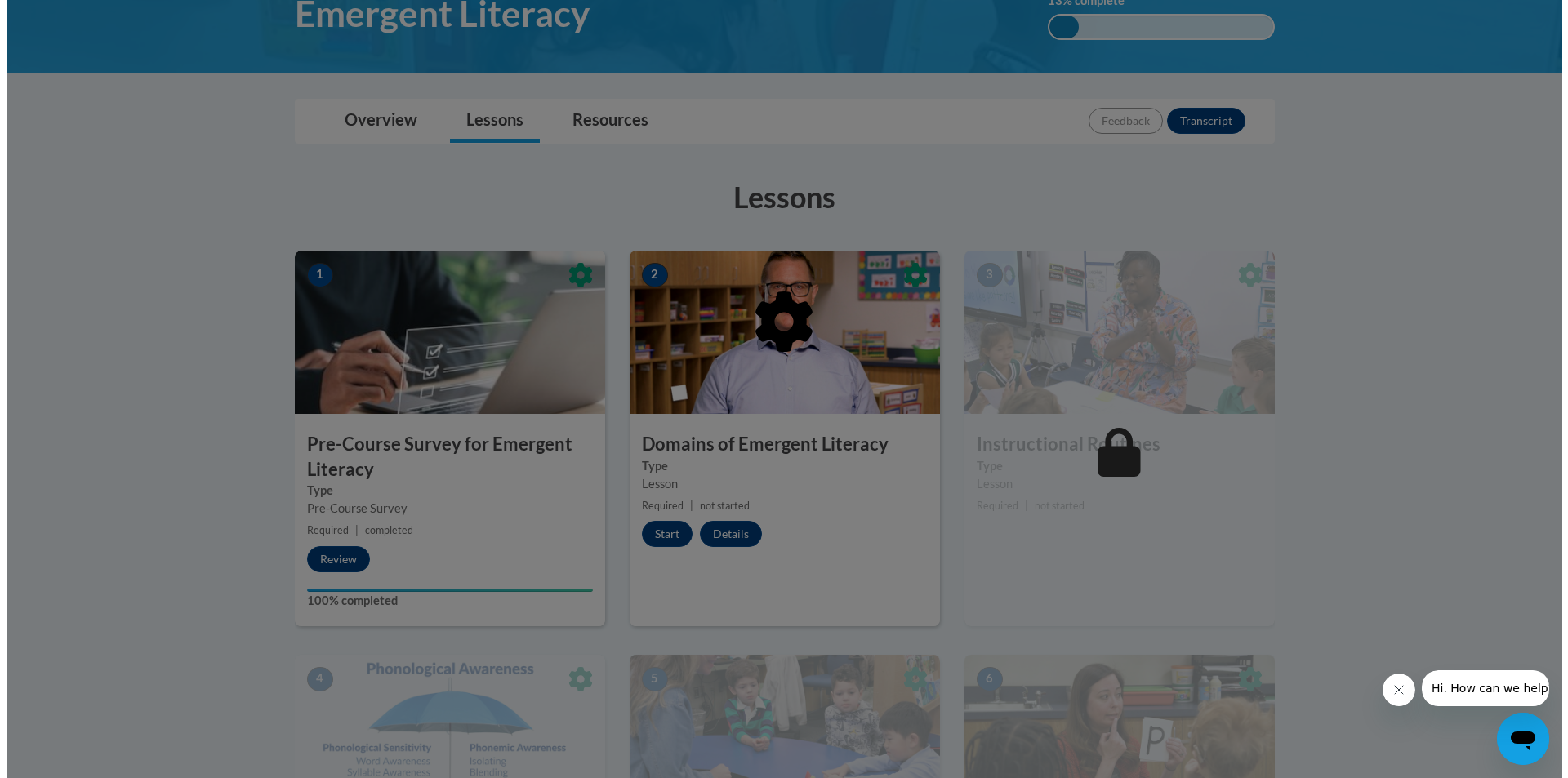
scroll to position [327, 0]
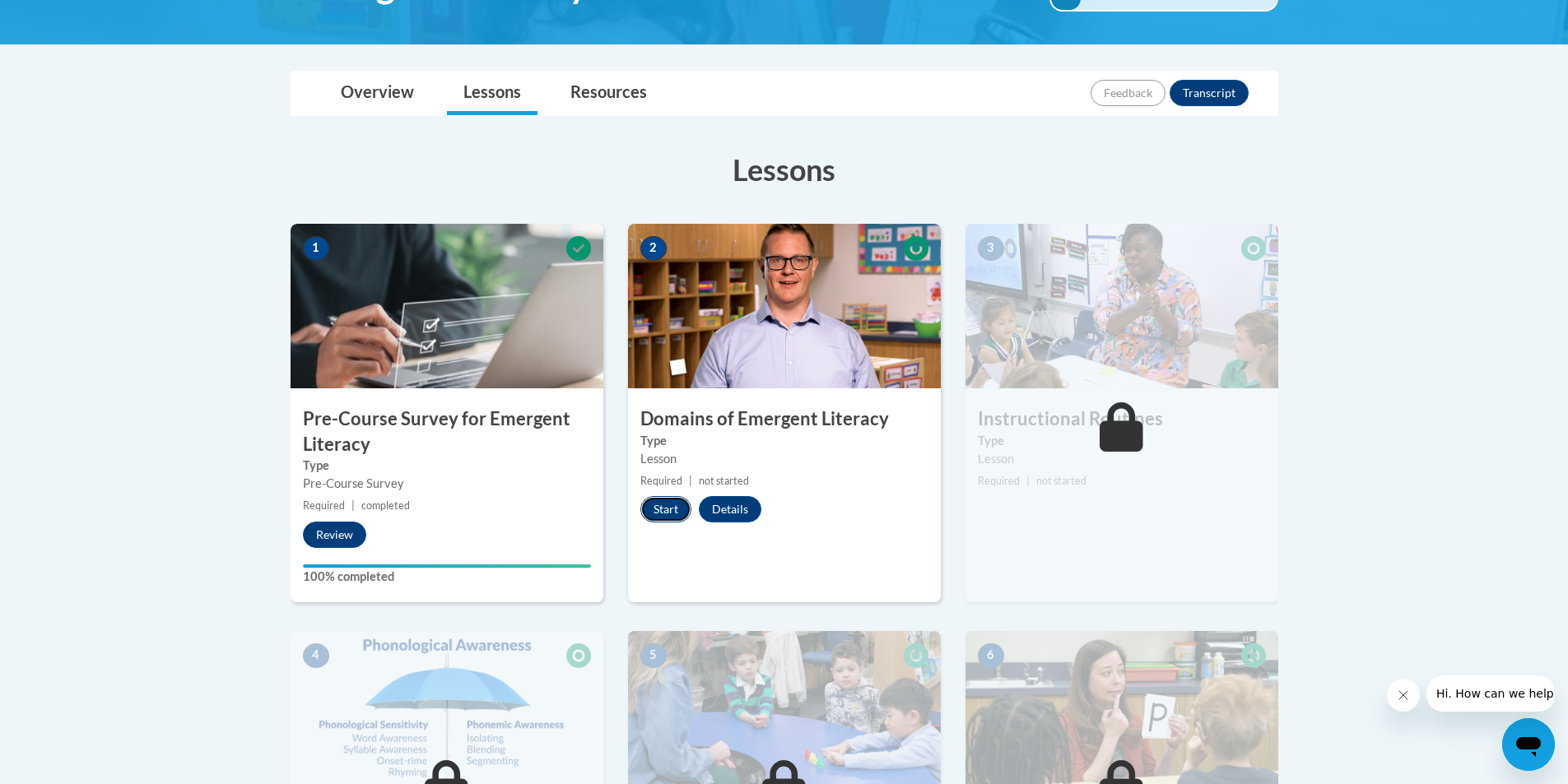
click at [662, 505] on button "Start" at bounding box center [665, 508] width 51 height 26
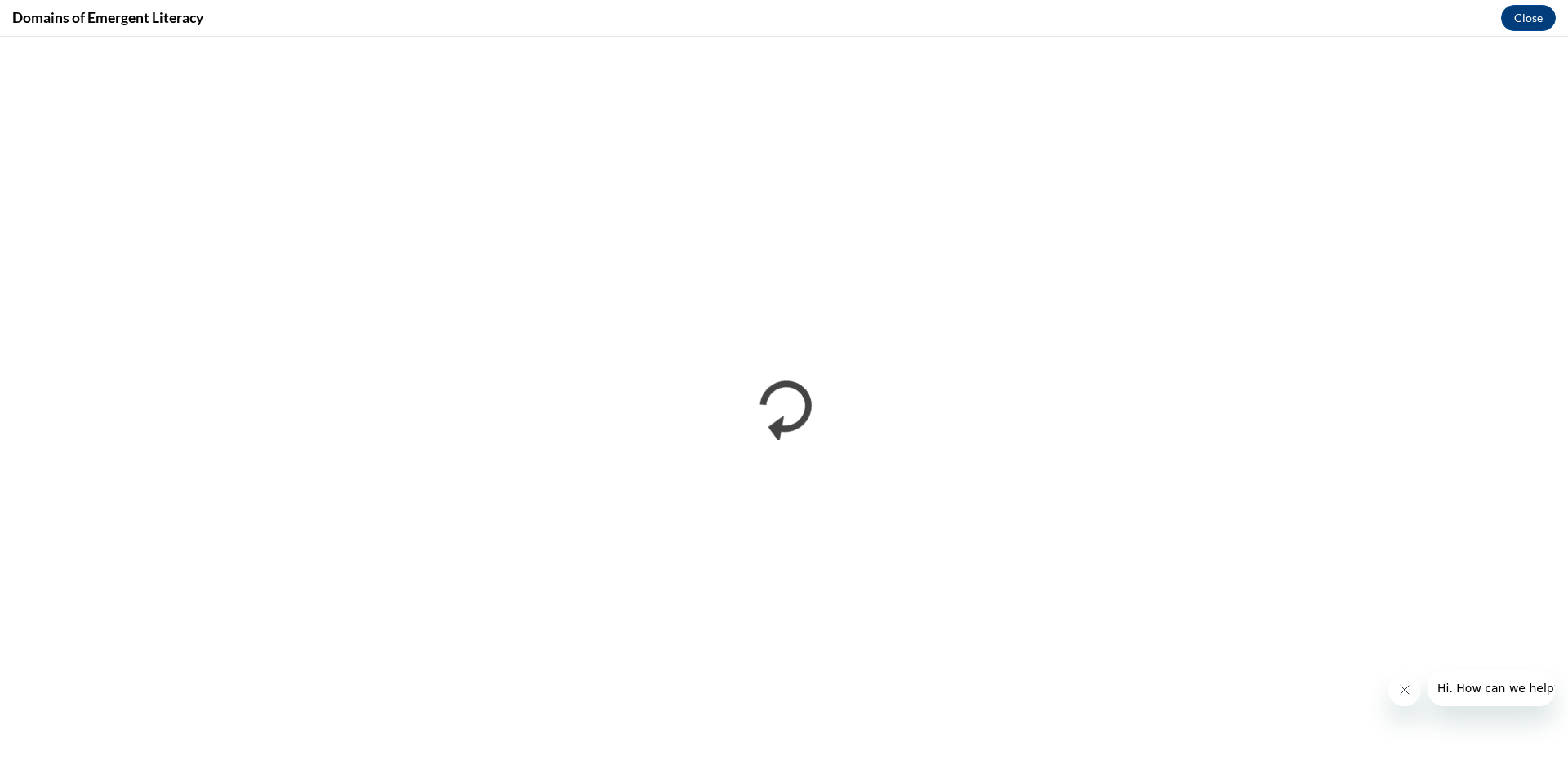
scroll to position [0, 0]
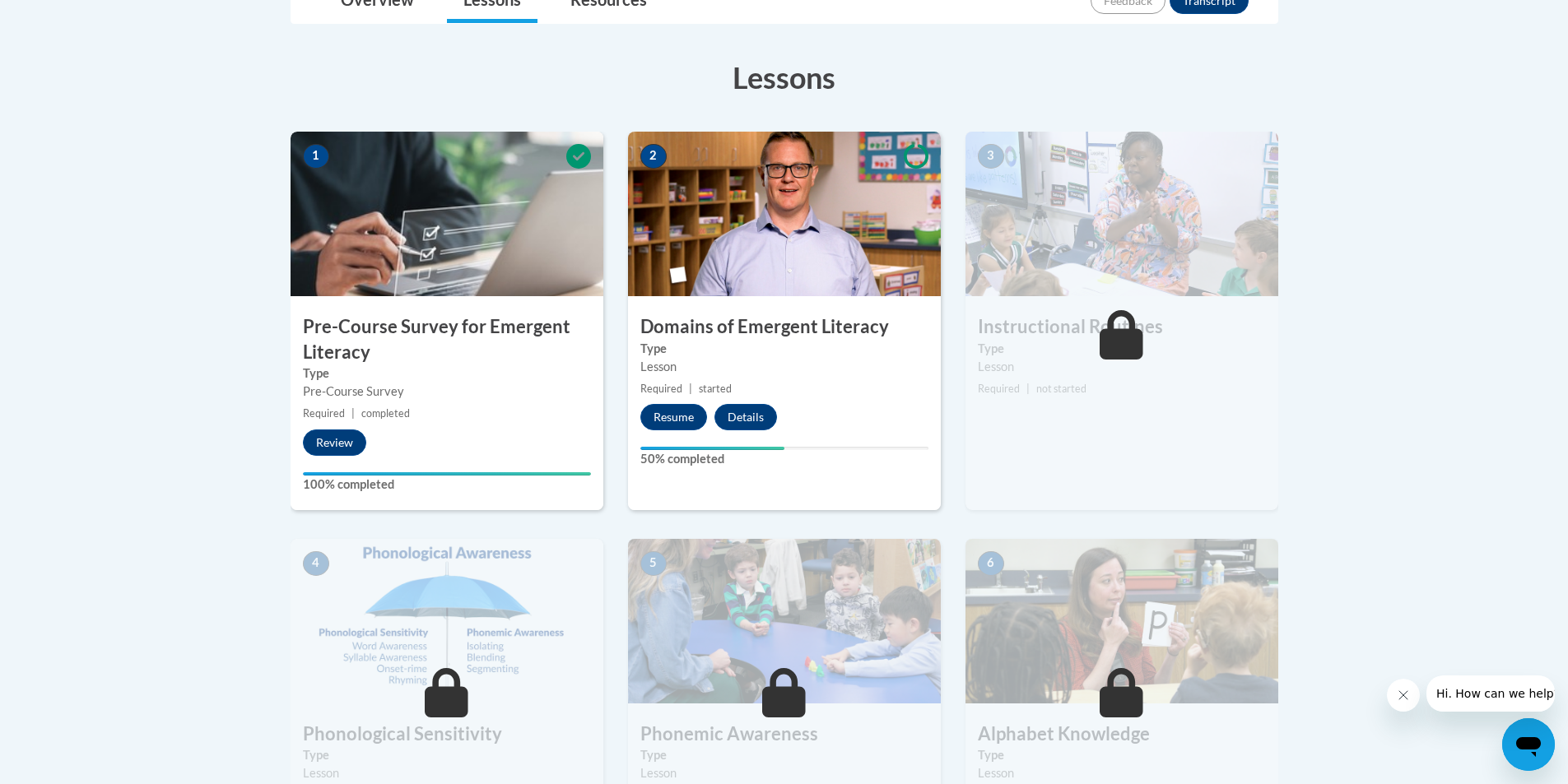
scroll to position [411, 0]
